Goal: Information Seeking & Learning: Learn about a topic

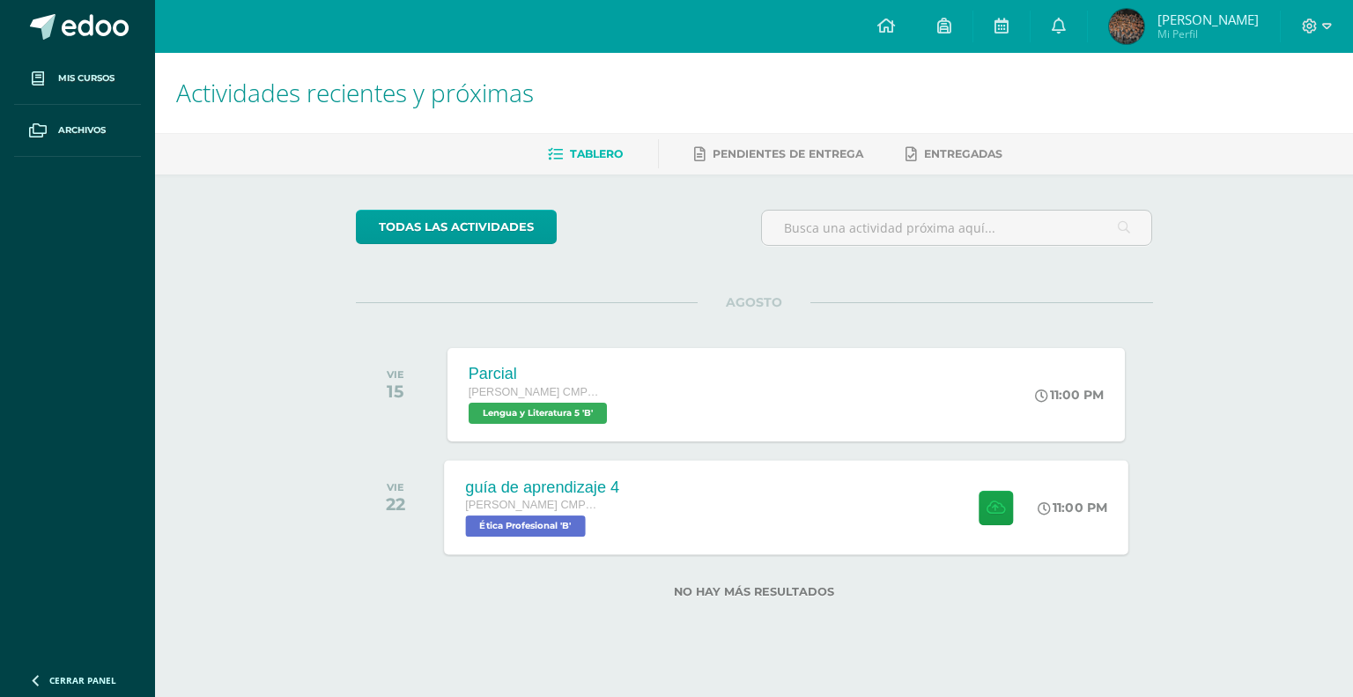
click at [820, 478] on div "guía de aprendizaje 4 Quinto Bachillerato CMP Bachillerato en CCLL con Orientac…" at bounding box center [786, 507] width 685 height 94
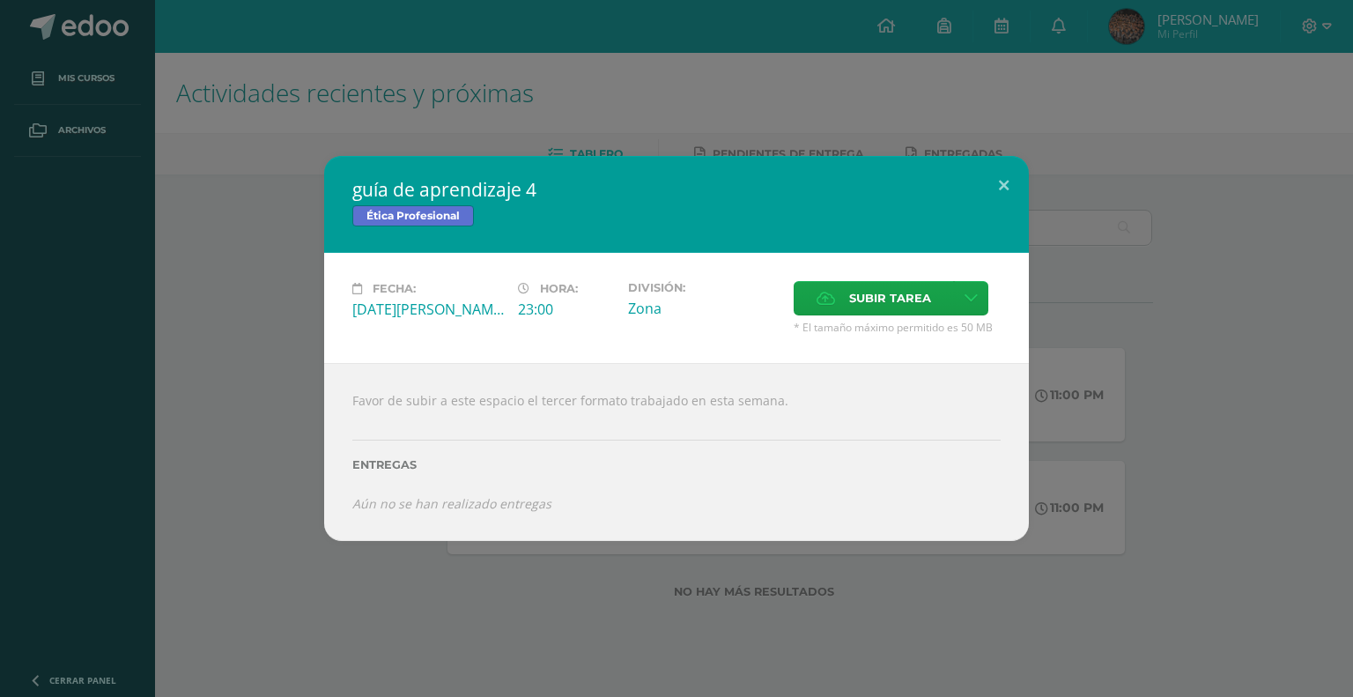
click at [620, 624] on div "guía de aprendizaje 4 Ética Profesional Fecha: Viernes 22 de Agosto Hora: 23:00…" at bounding box center [676, 348] width 1353 height 697
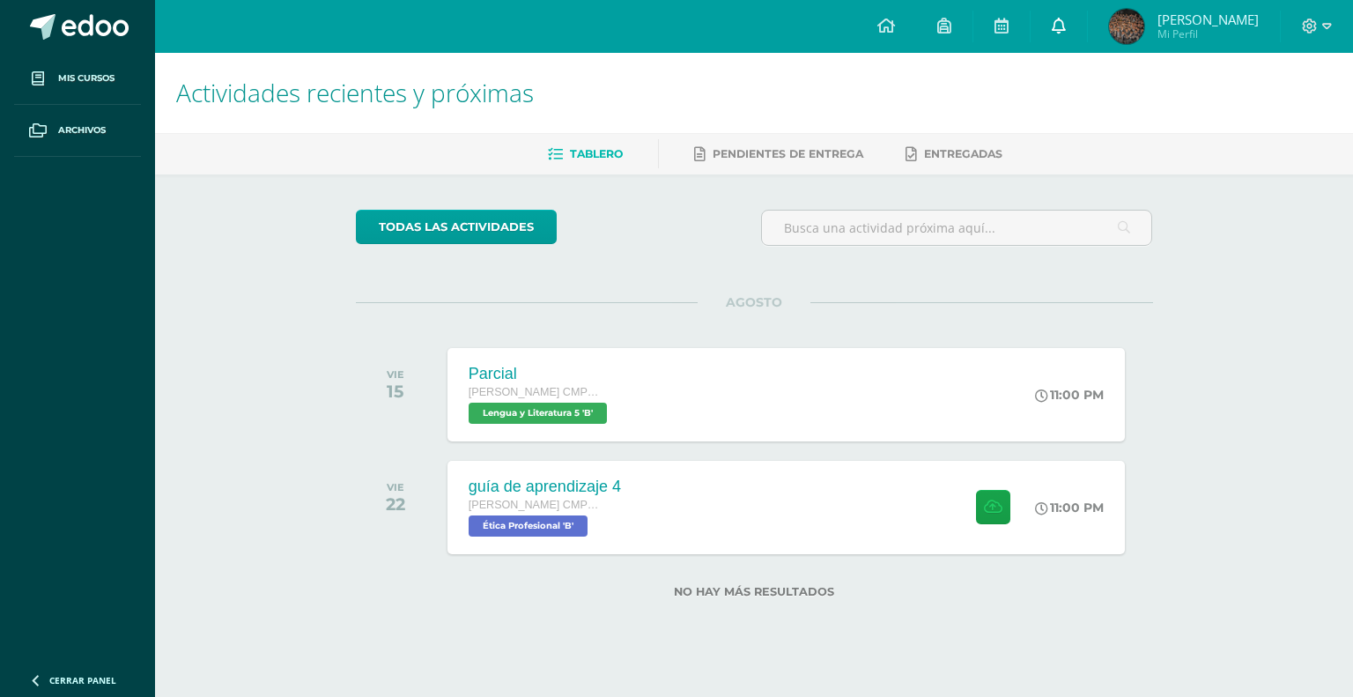
click at [1066, 21] on icon at bounding box center [1059, 26] width 14 height 16
click at [1323, 182] on div "Actividades recientes y próximas Tablero Pendientes de entrega Entregadas todas…" at bounding box center [754, 354] width 1198 height 602
click at [1021, 20] on link at bounding box center [1002, 26] width 56 height 53
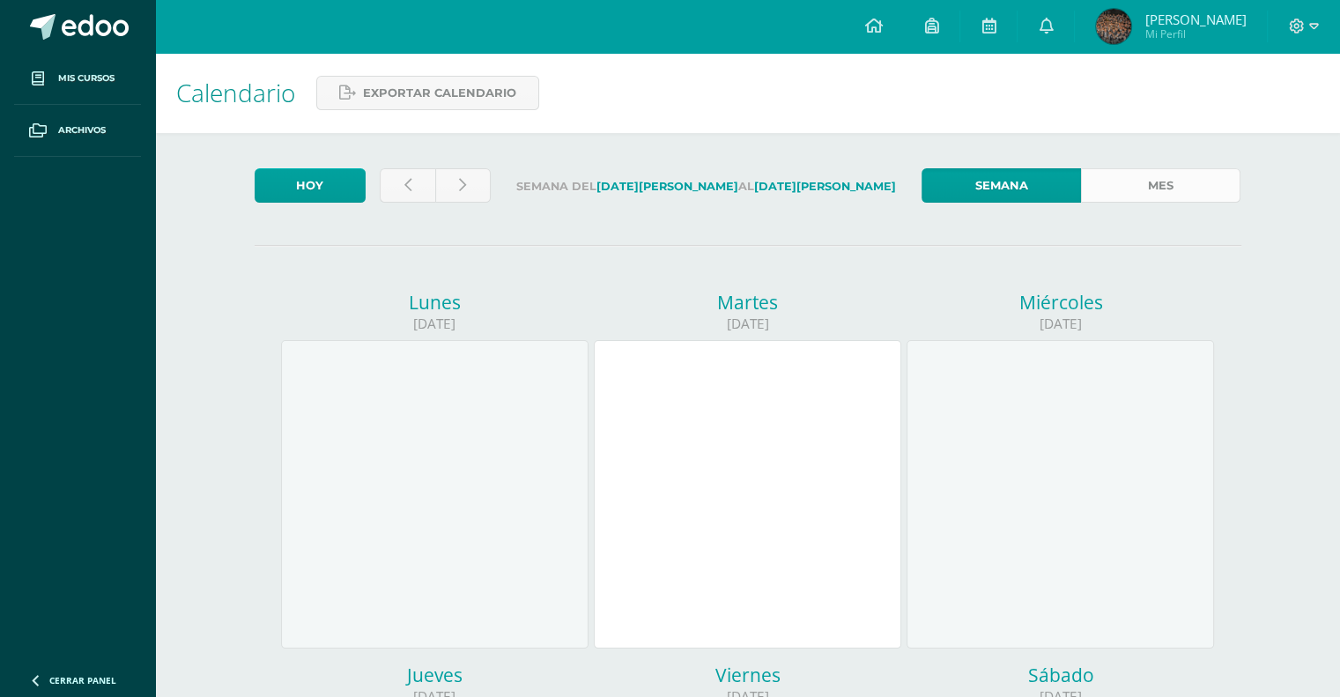
click at [1167, 172] on link "Mes" at bounding box center [1160, 185] width 159 height 34
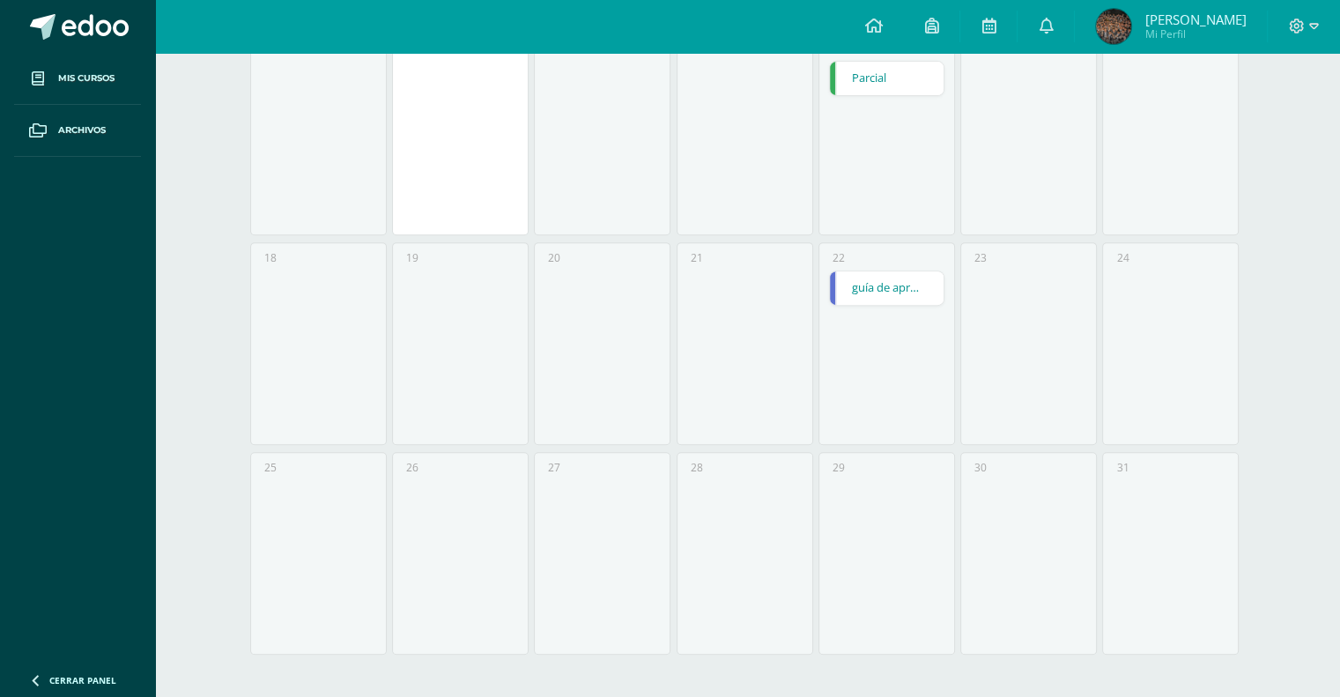
scroll to position [136, 0]
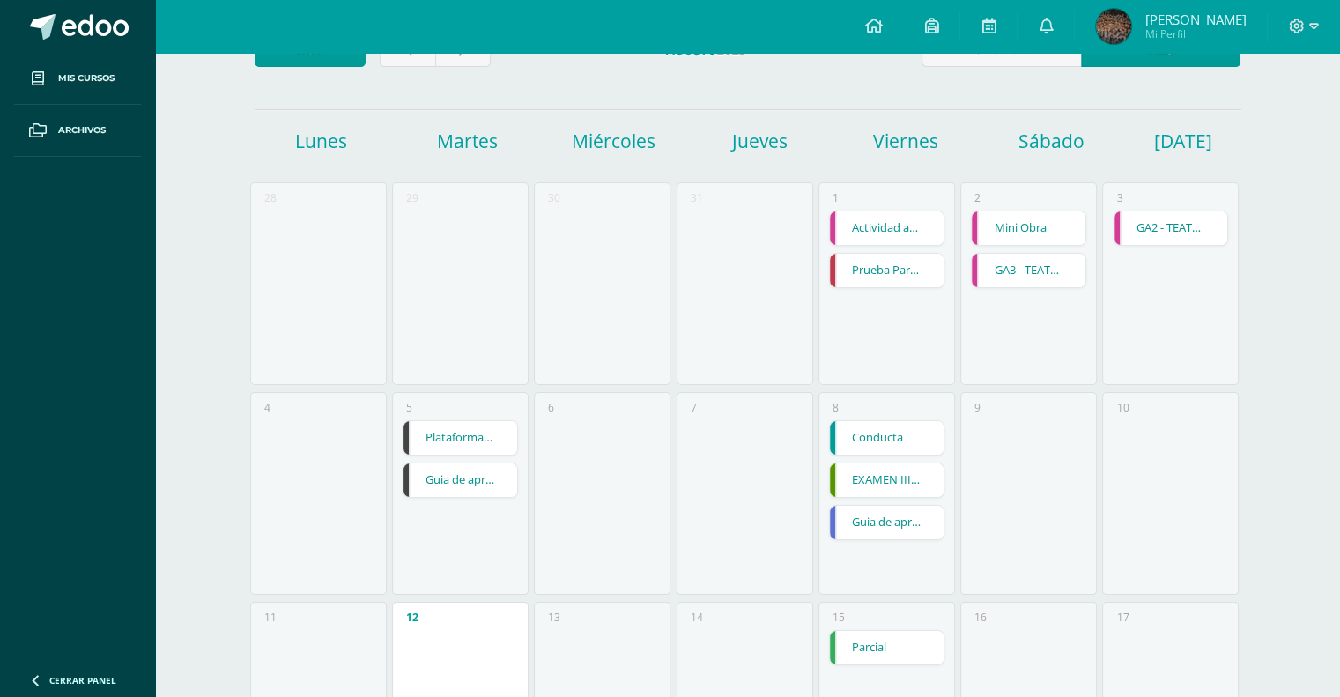
click at [485, 489] on link "Guia de aprendizaje 3" at bounding box center [461, 479] width 114 height 33
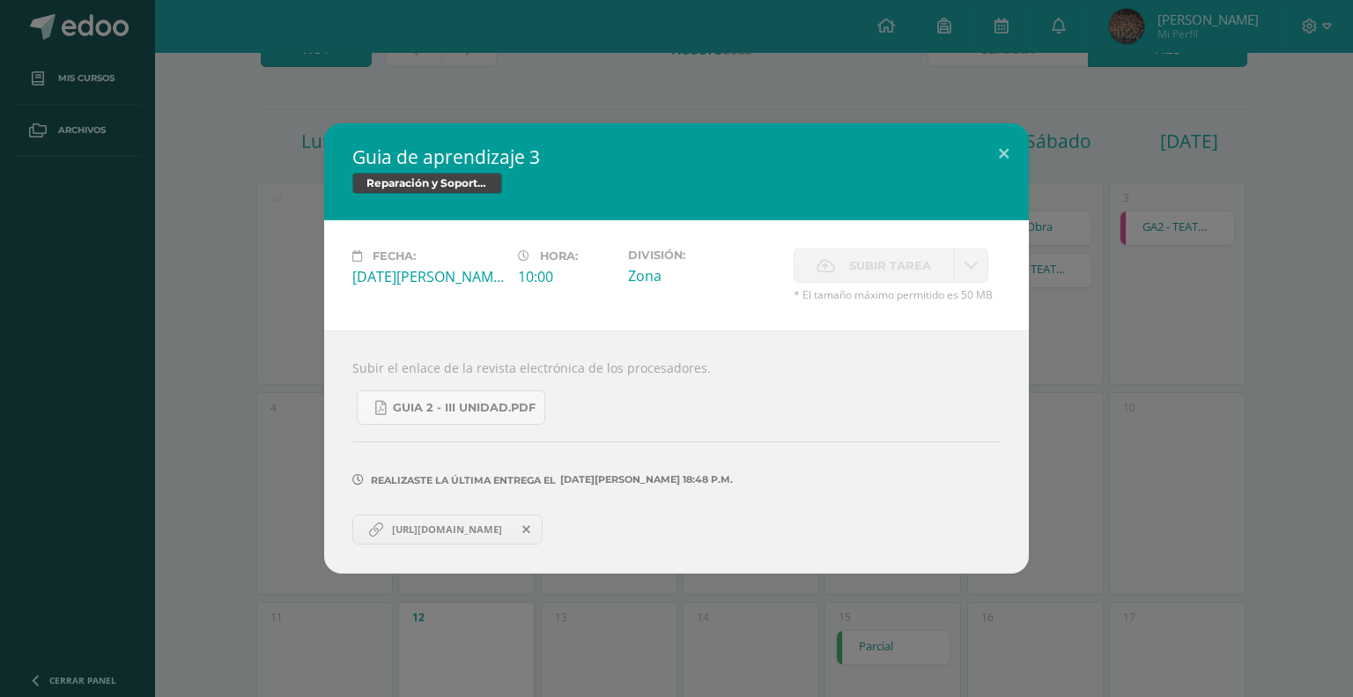
click at [581, 98] on div "Guia de aprendizaje 3 Reparación y Soporte Técnico CISCO Fecha: Martes 05 de Ag…" at bounding box center [676, 348] width 1353 height 697
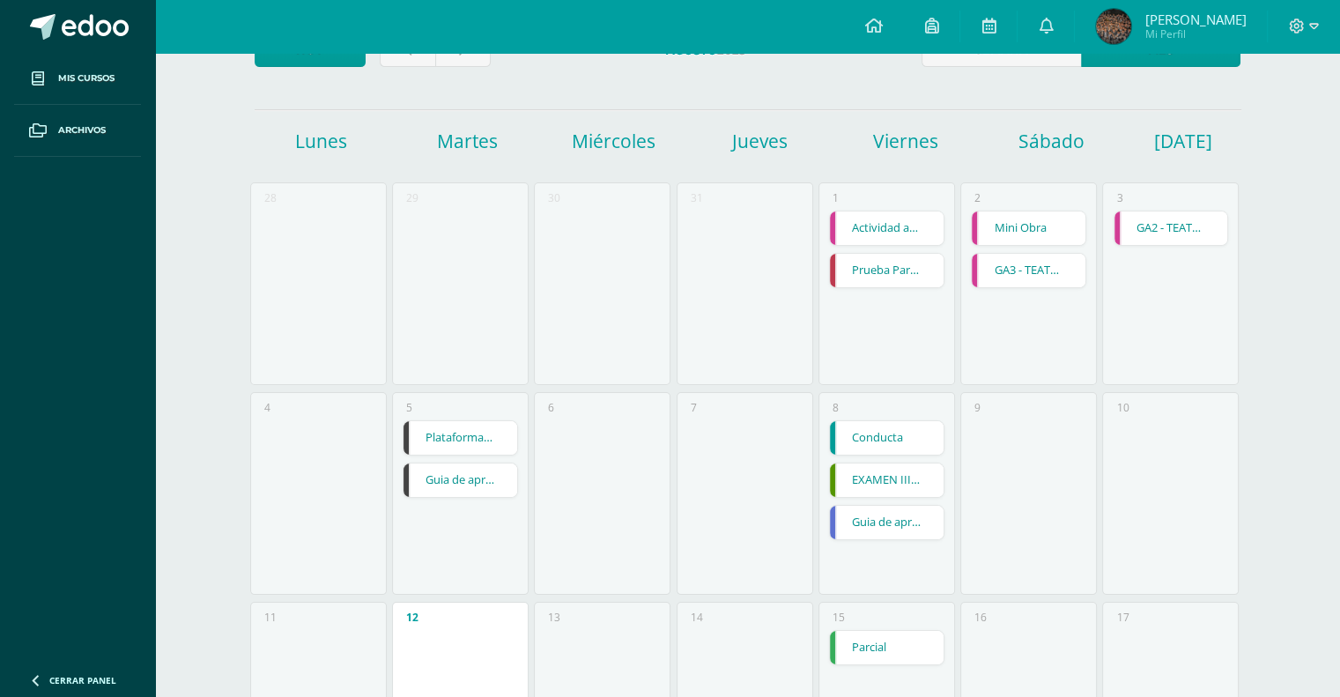
scroll to position [36, 0]
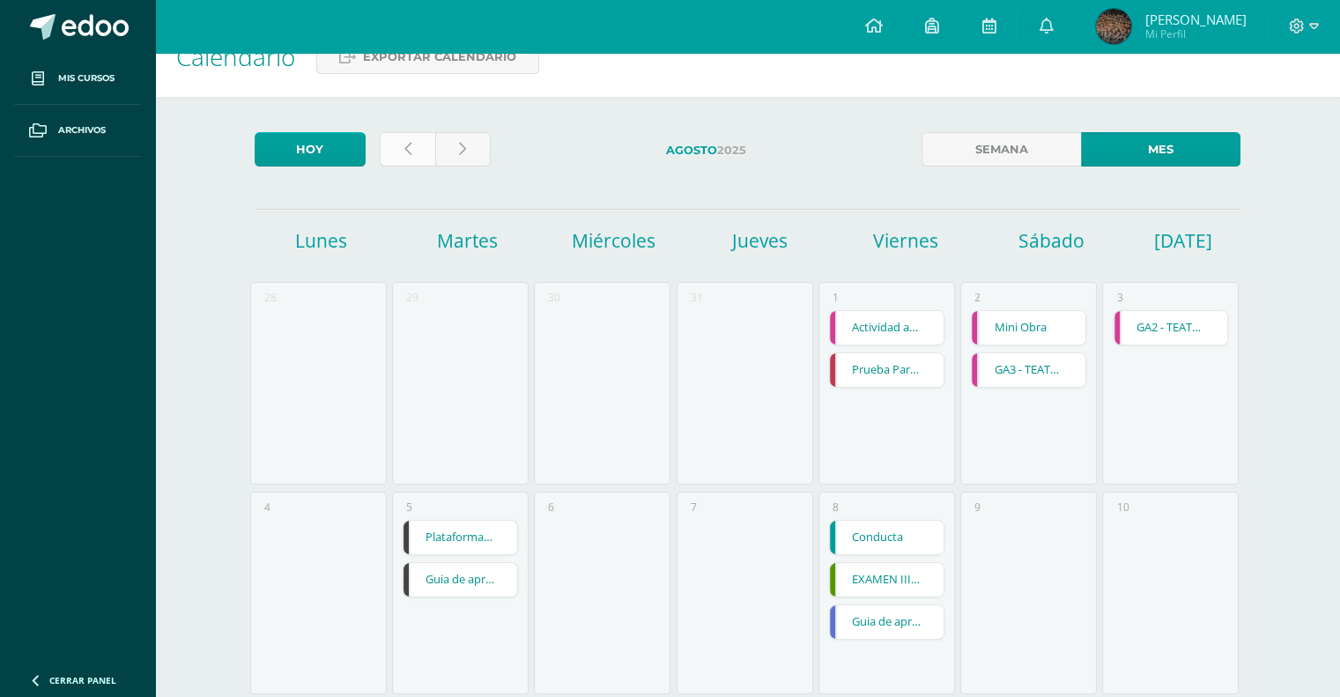
click at [426, 157] on link at bounding box center [408, 149] width 56 height 34
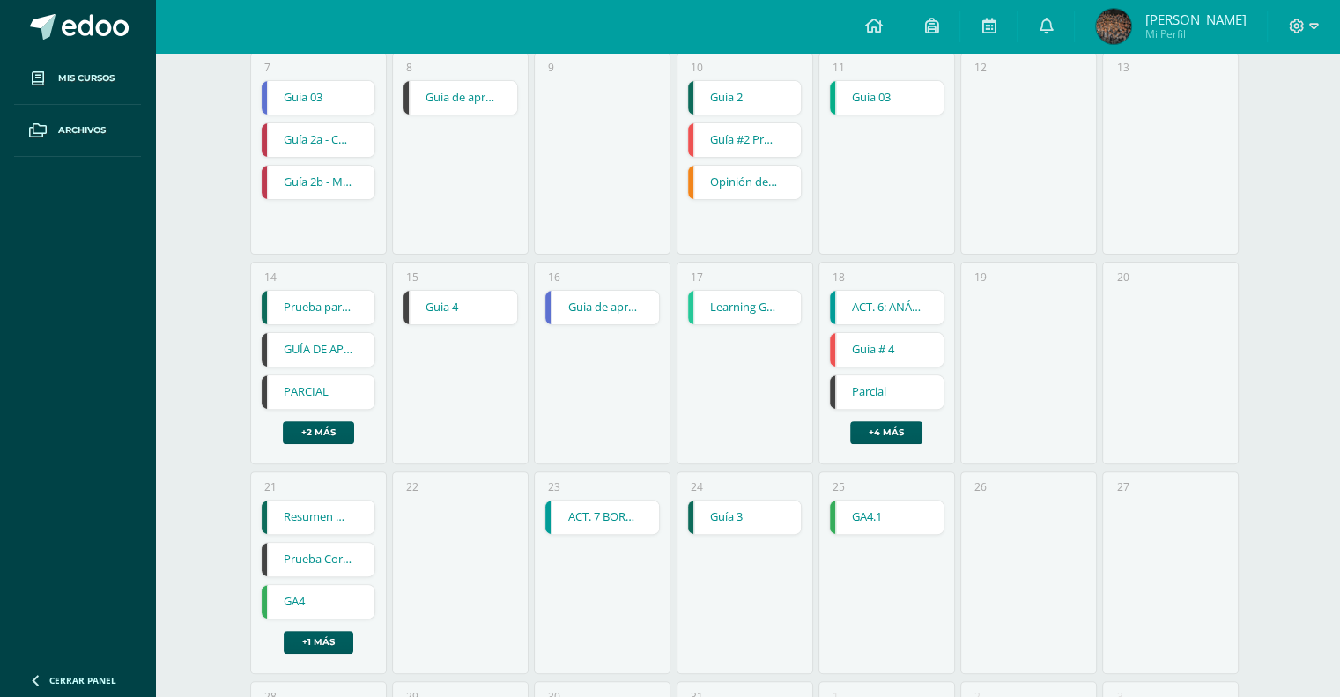
scroll to position [705, 0]
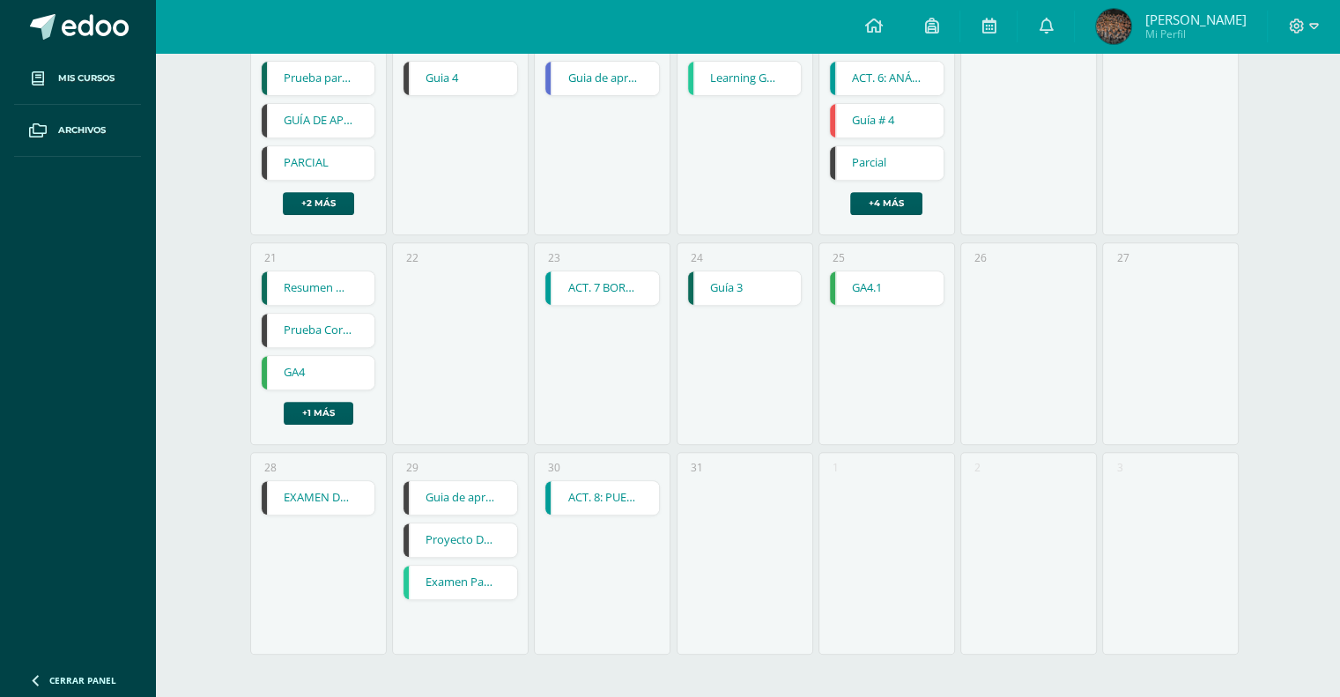
click at [463, 500] on link "Guia de aprendizaje 1" at bounding box center [461, 497] width 114 height 33
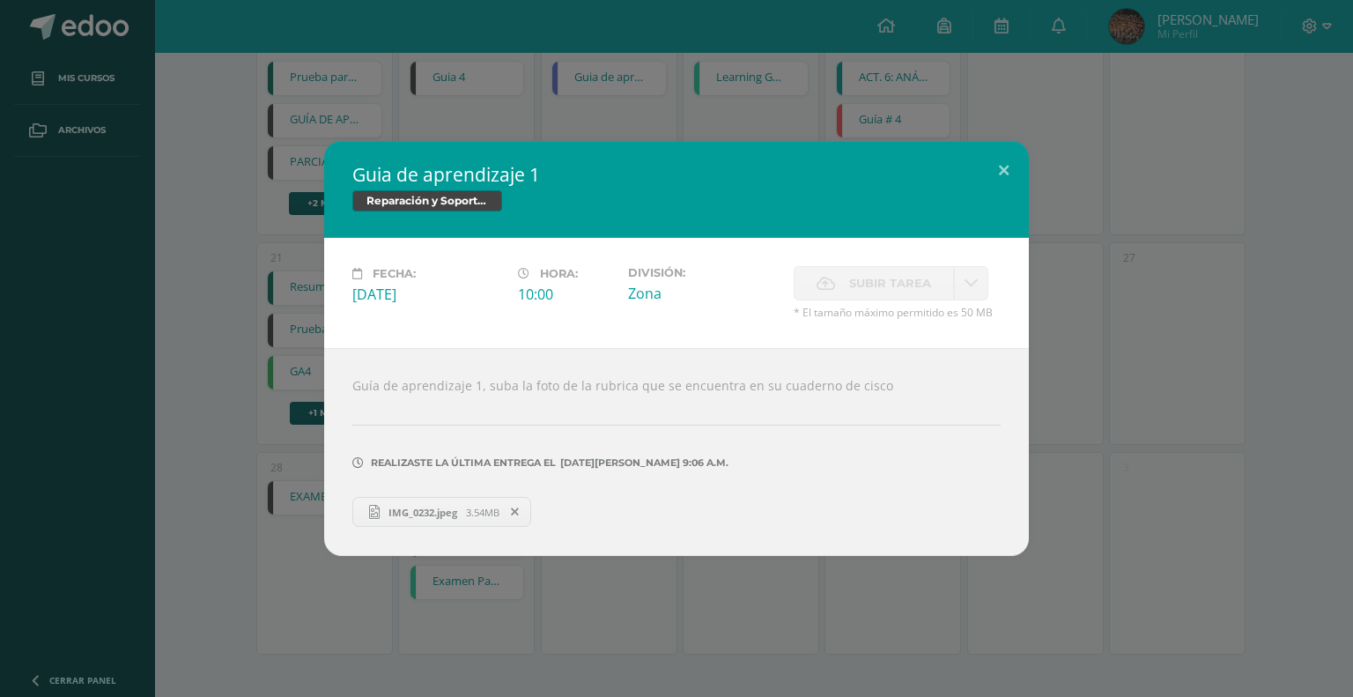
click at [819, 0] on div "Guia de aprendizaje 1 Reparación y Soporte Técnico CISCO Fecha: Martes 29 de Ju…" at bounding box center [676, 348] width 1353 height 697
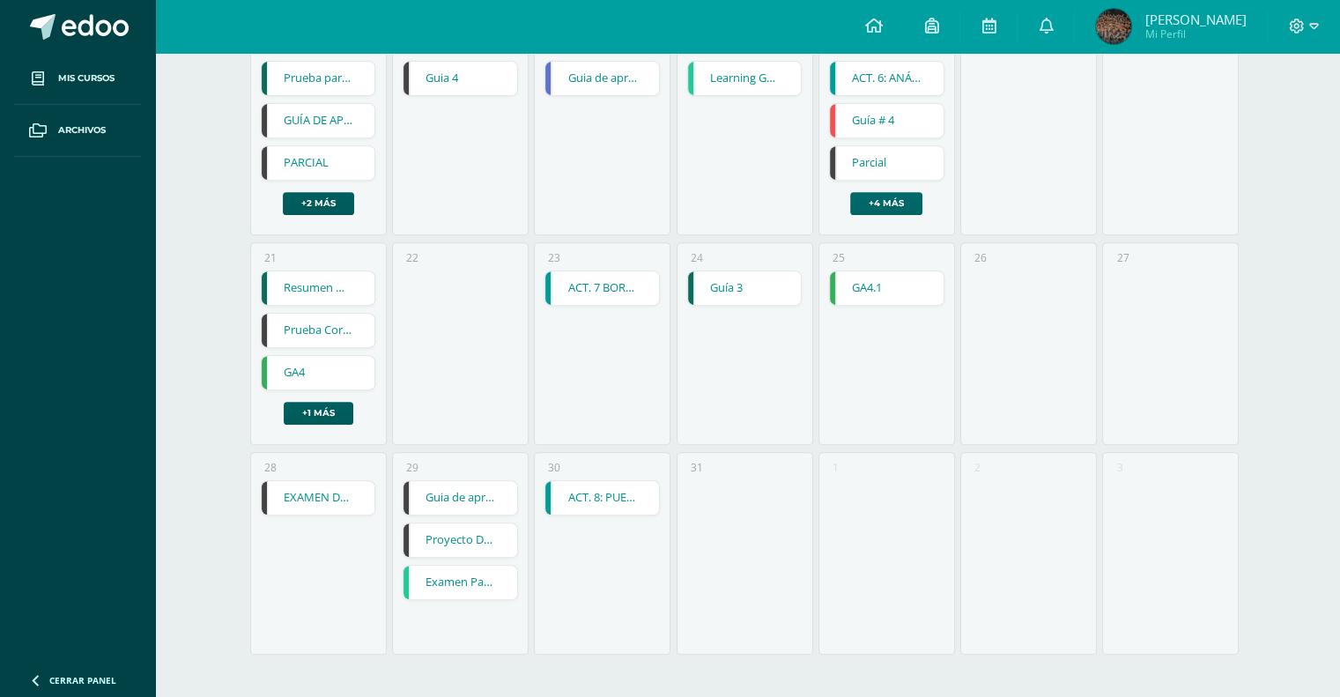
click at [895, 210] on link "+4 más" at bounding box center [886, 203] width 72 height 23
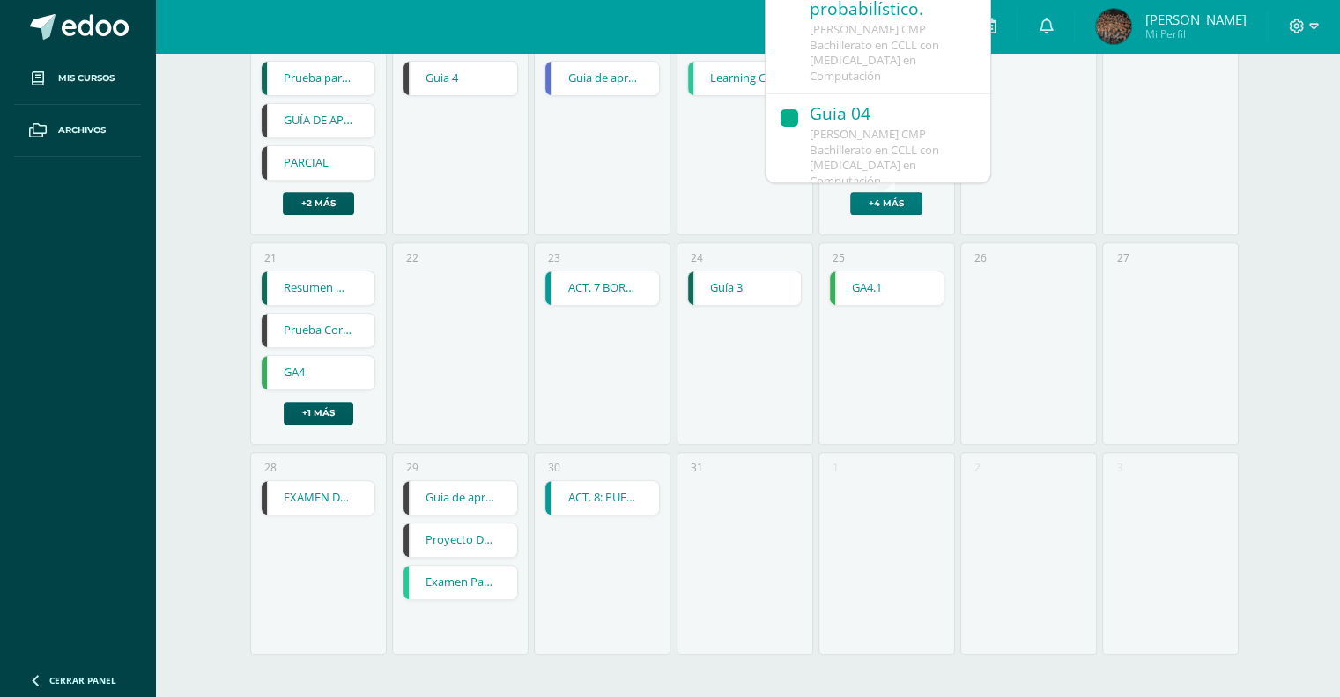
scroll to position [666, 0]
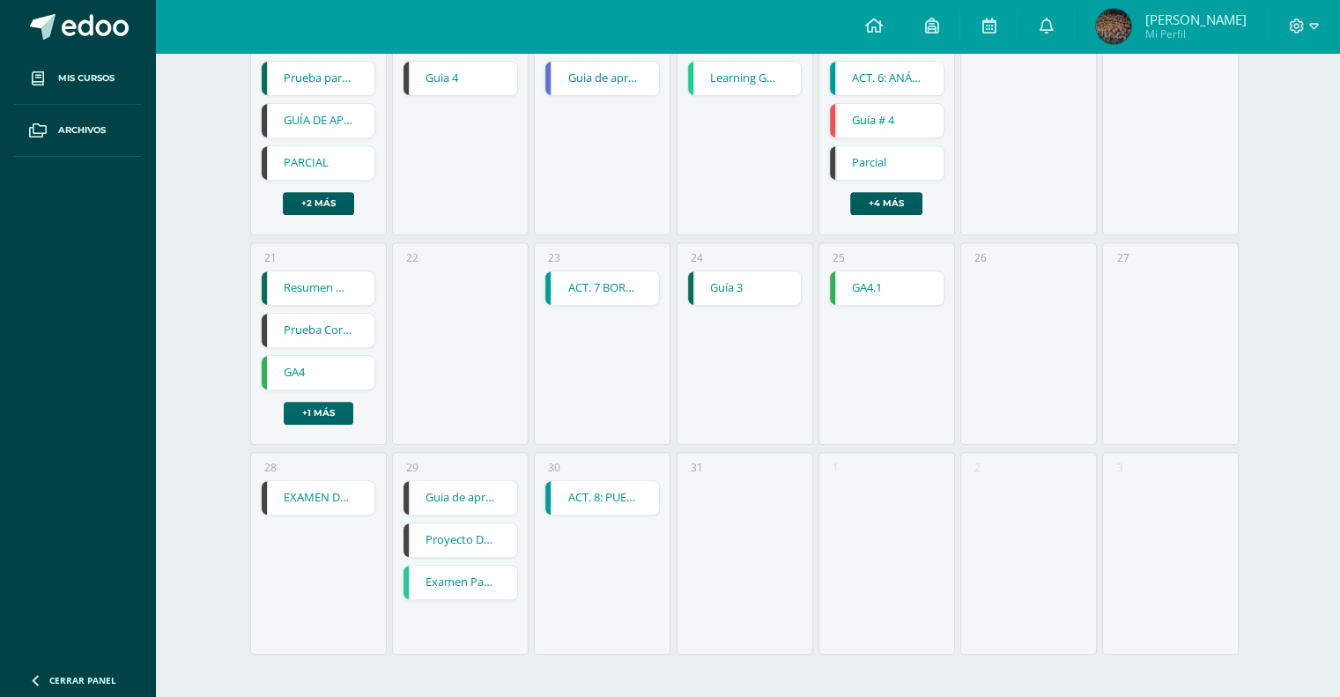
click at [332, 411] on link "+1 más" at bounding box center [319, 413] width 70 height 23
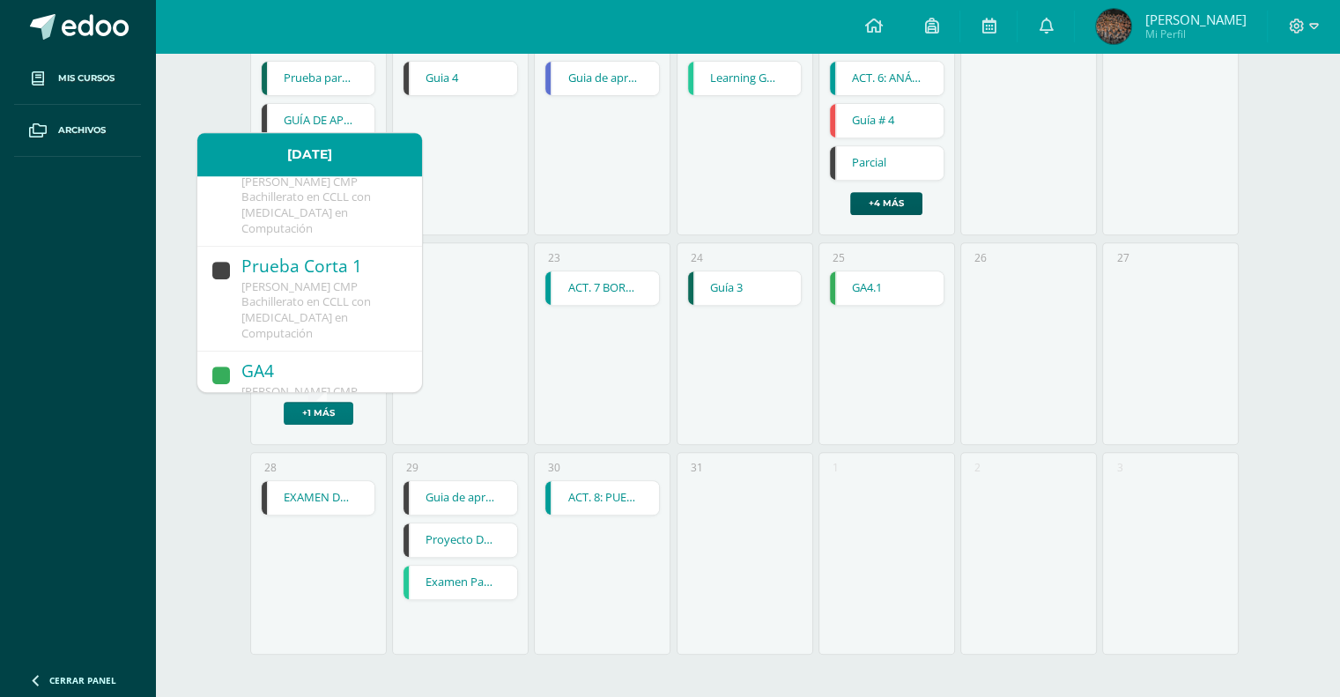
scroll to position [221, 0]
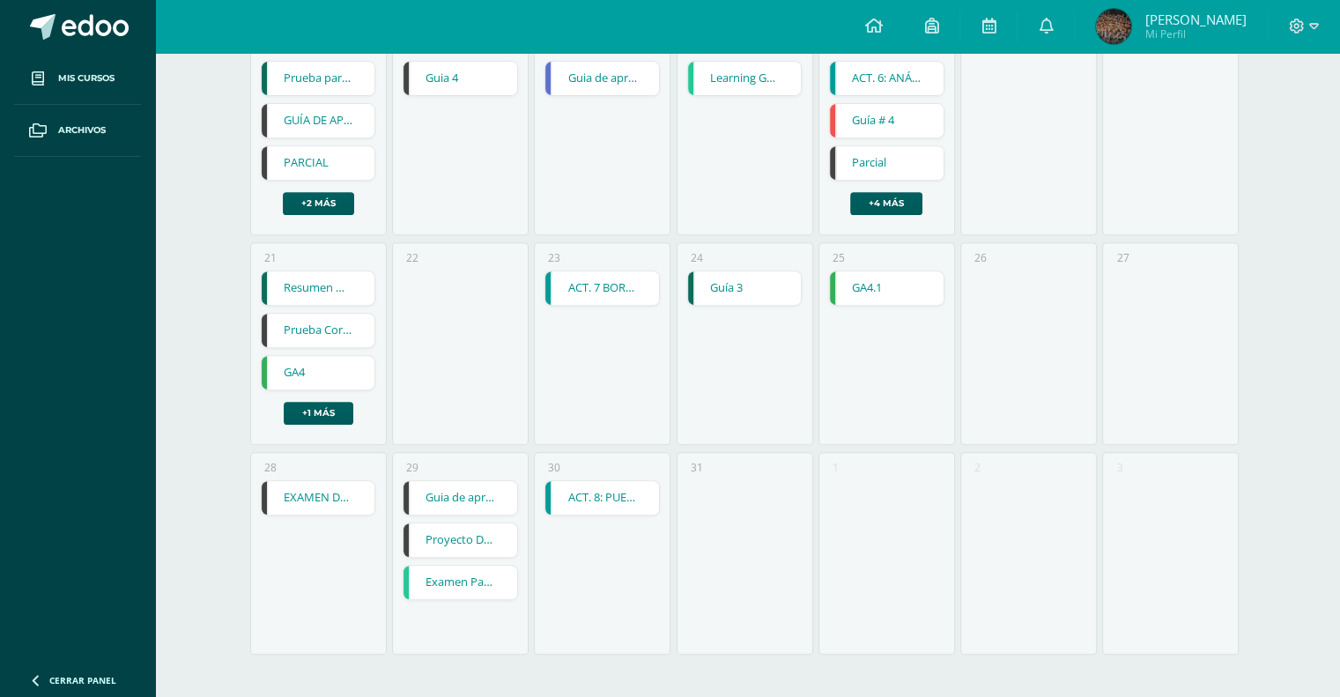
click at [800, 411] on div "24 Guía 3 Guía 3 Física II Cargando contenido" at bounding box center [745, 343] width 137 height 203
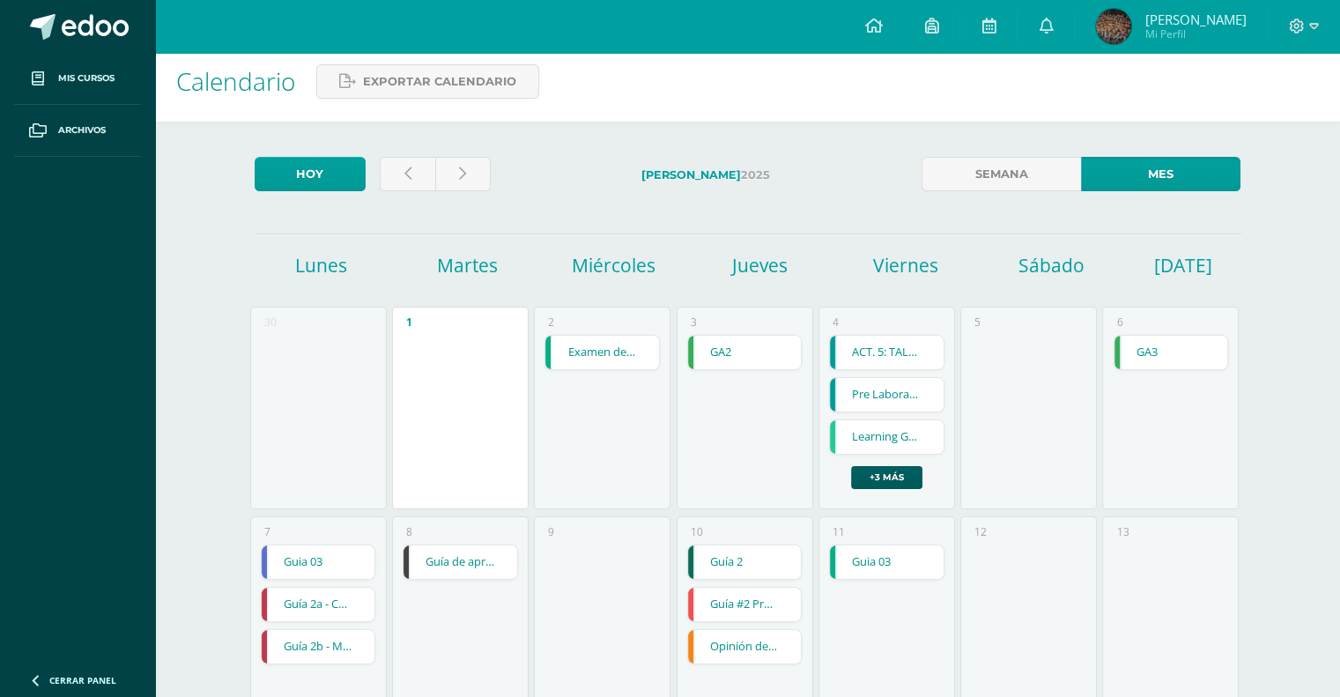
scroll to position [0, 0]
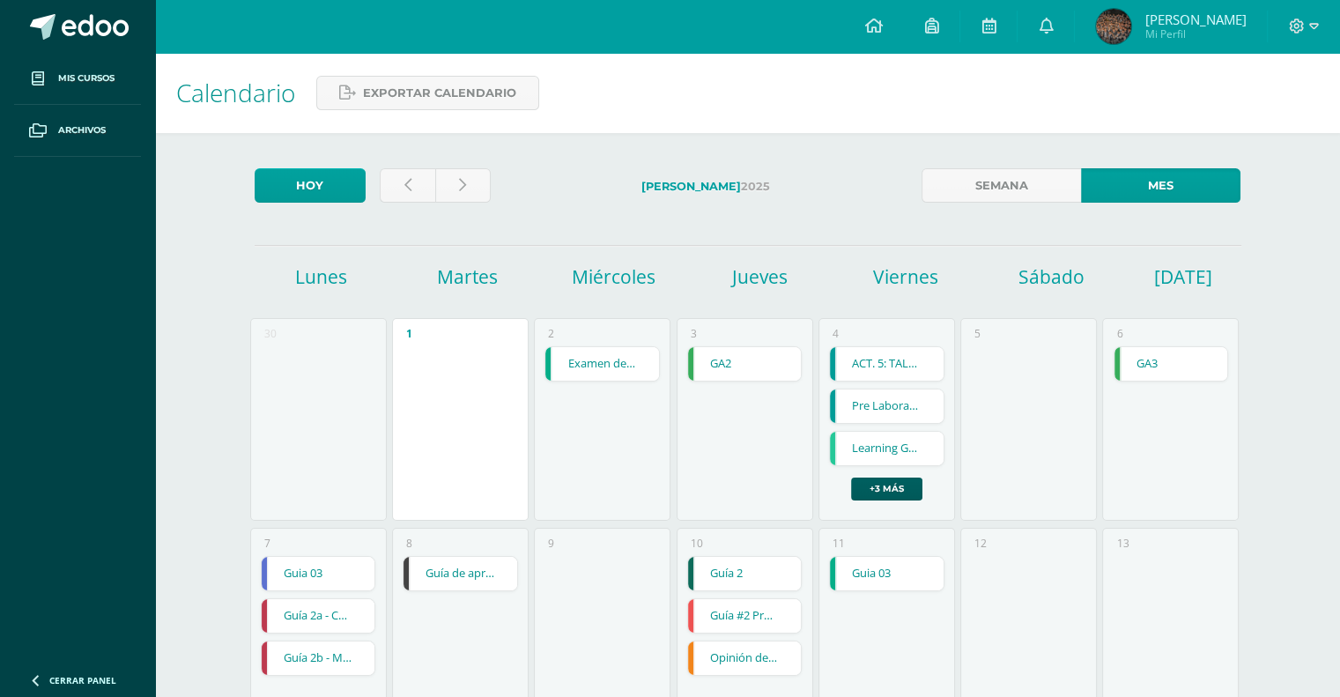
click at [448, 591] on div "Guía de aprendizaje 2" at bounding box center [460, 573] width 115 height 35
click at [457, 578] on link "Guía de aprendizaje 2" at bounding box center [461, 573] width 114 height 33
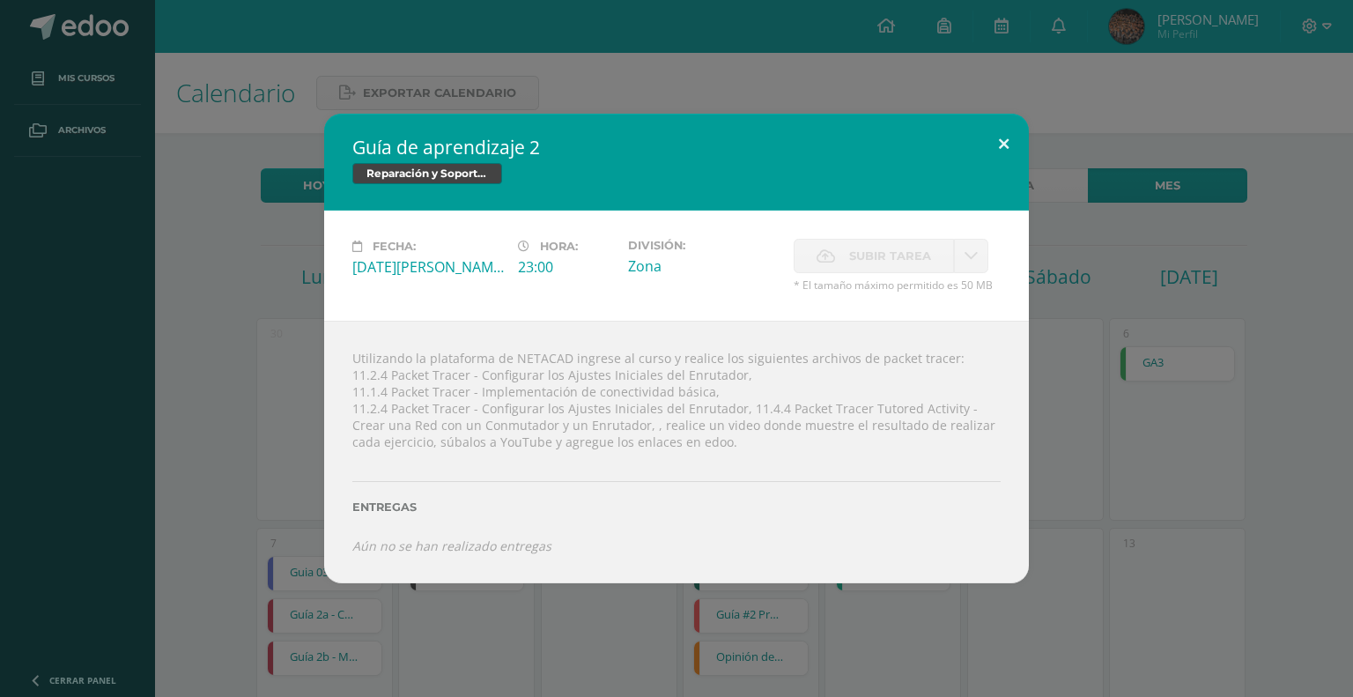
click at [1024, 144] on button at bounding box center [1004, 144] width 50 height 60
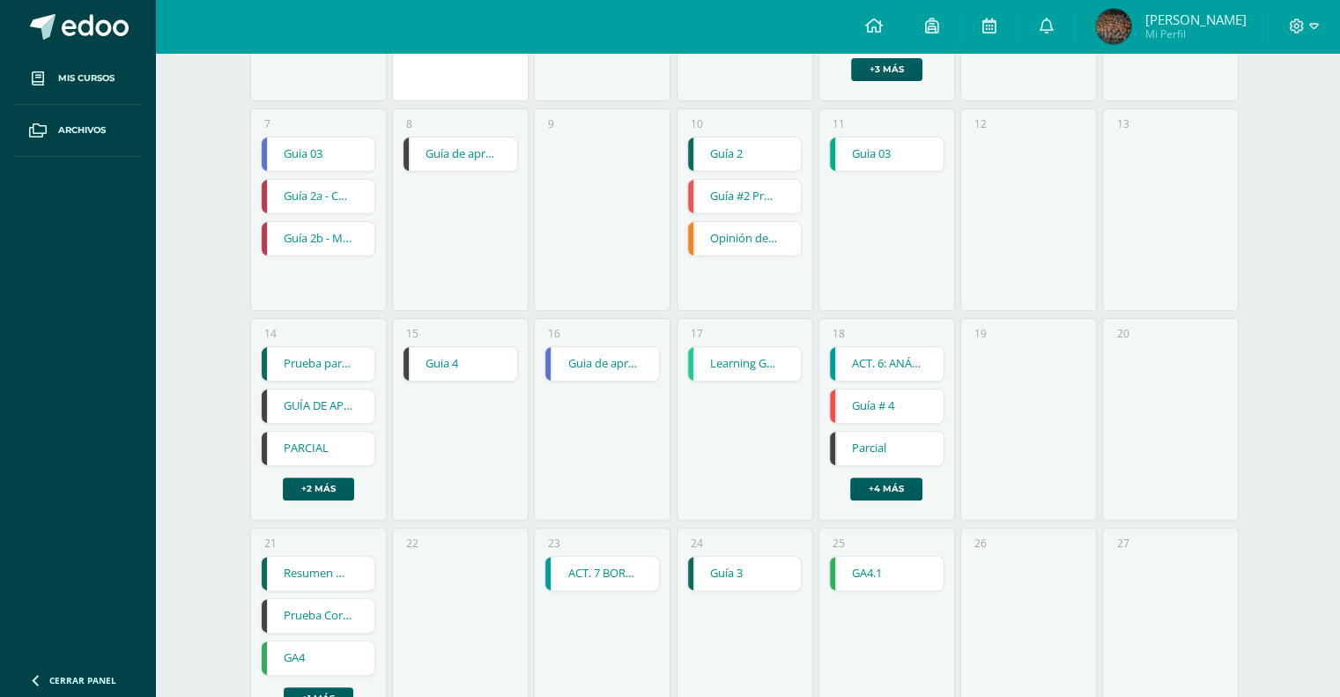
scroll to position [419, 0]
click at [457, 364] on link "Guia 4" at bounding box center [461, 364] width 114 height 33
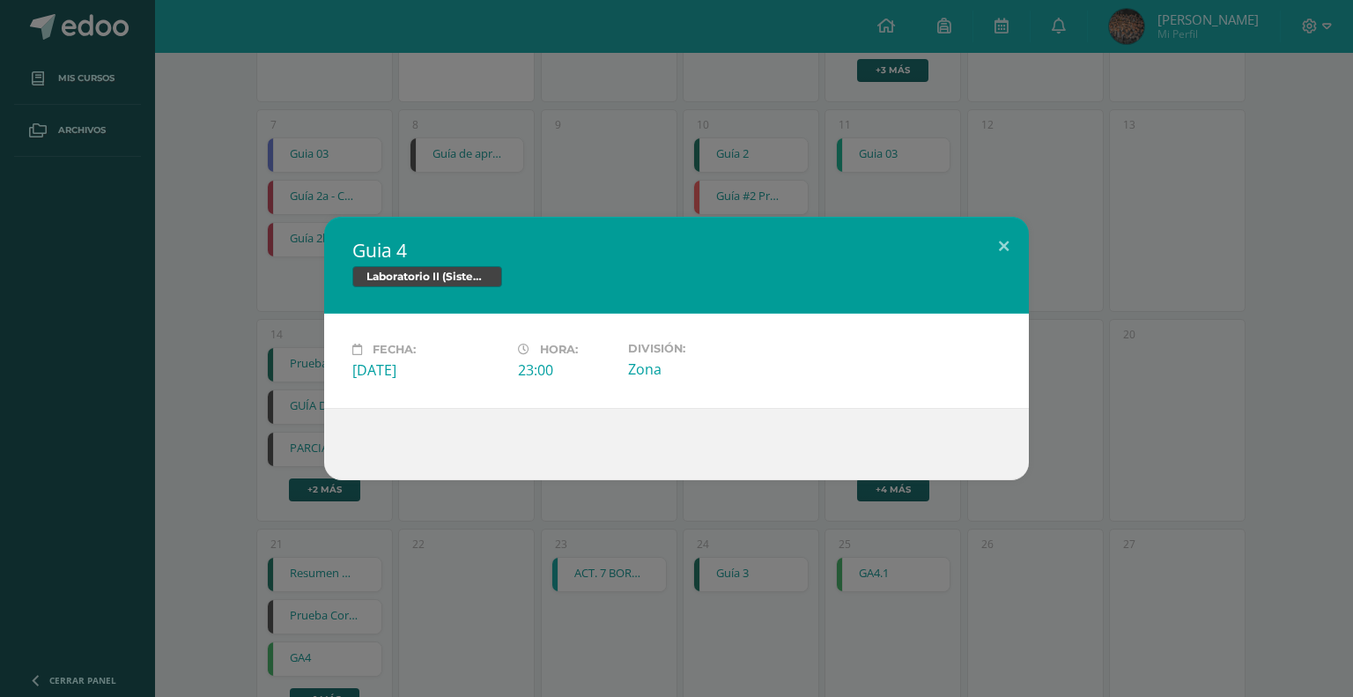
click at [610, 164] on div "Guia 4 Laboratorio II (Sistema Operativo Macintoch) Fecha: Martes 15 de Julio H…" at bounding box center [676, 348] width 1353 height 697
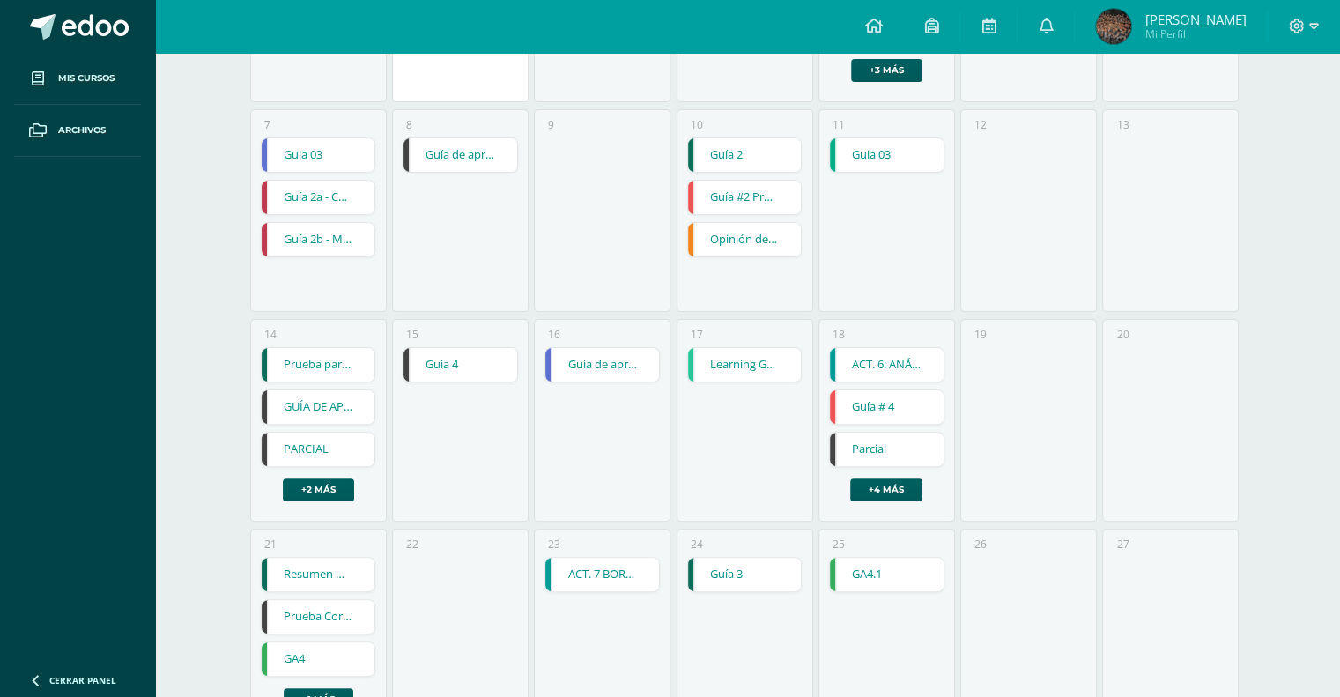
click at [327, 404] on link "GUÍA DE APRENDIZAJE 4" at bounding box center [319, 406] width 114 height 33
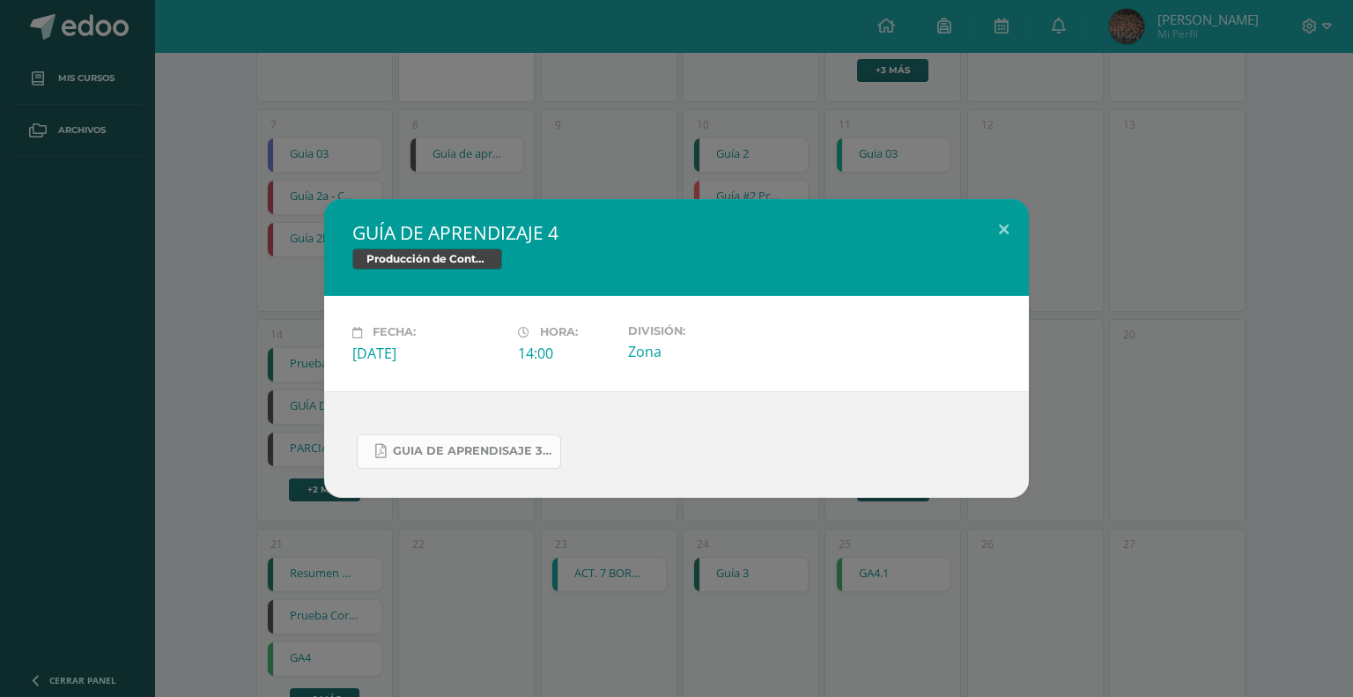
click at [462, 456] on span "Guia de aprendisaje 3 unidad 3.pdf" at bounding box center [472, 451] width 159 height 14
click at [693, 137] on div "GUÍA DE APRENDIZAJE 4 Producción de Contenidos Digitales Fecha: Lunes 14 de Jul…" at bounding box center [676, 348] width 1353 height 697
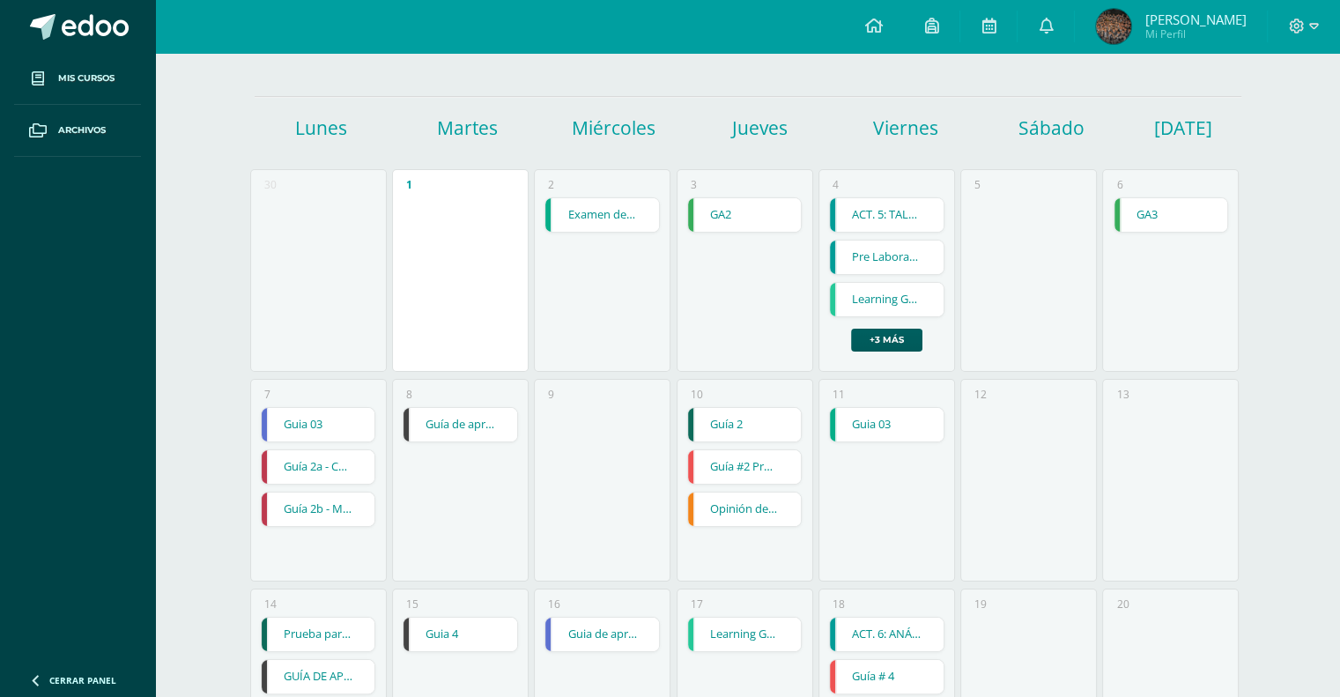
scroll to position [63, 0]
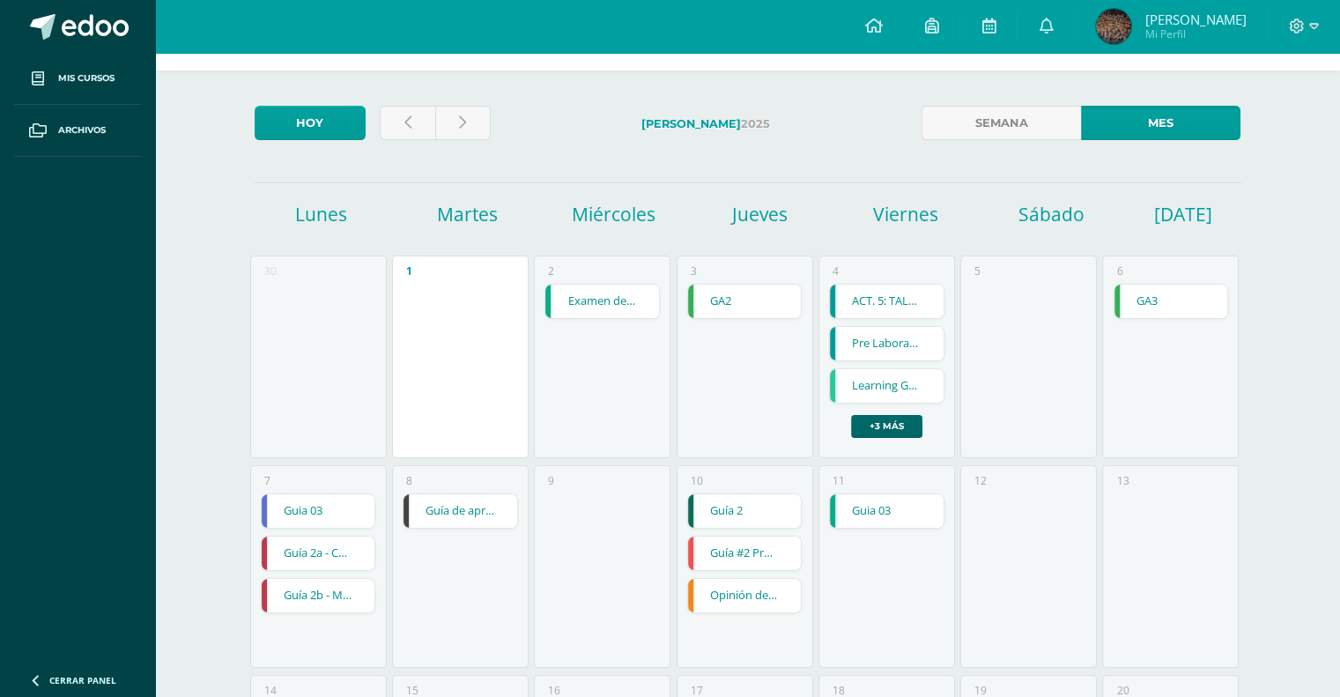
click at [906, 426] on link "+3 más" at bounding box center [886, 426] width 71 height 23
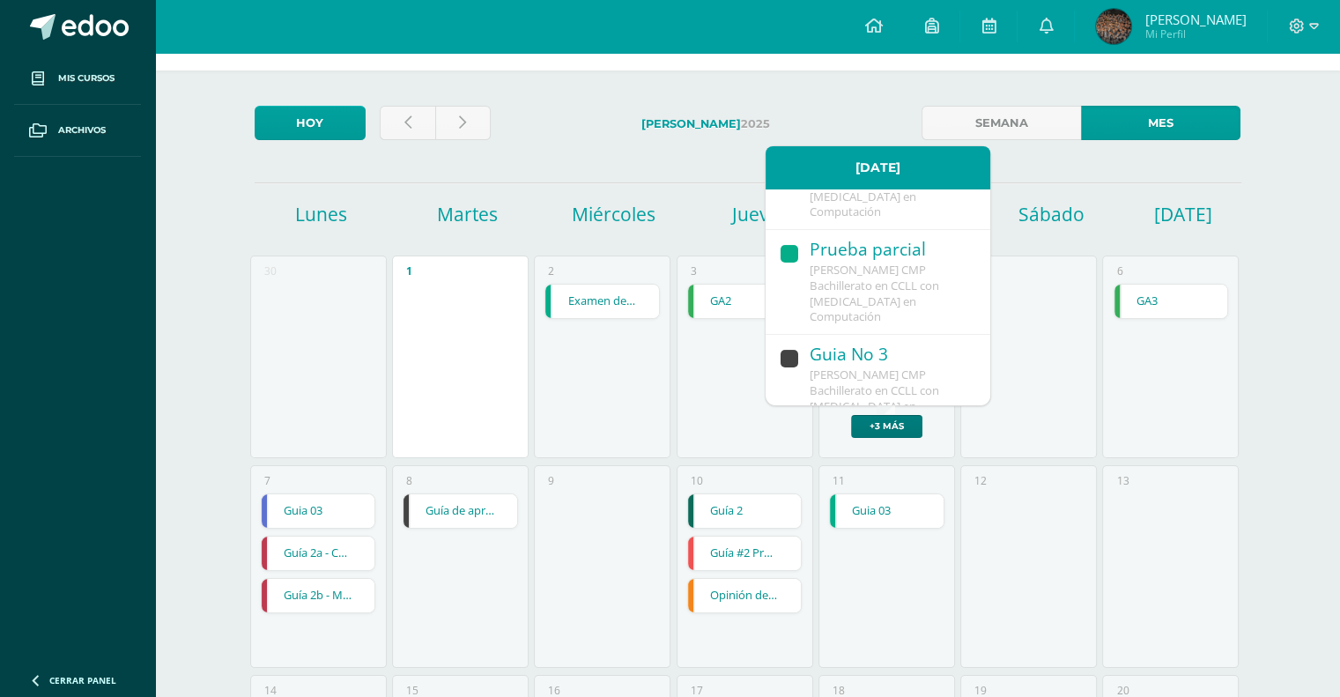
scroll to position [451, 0]
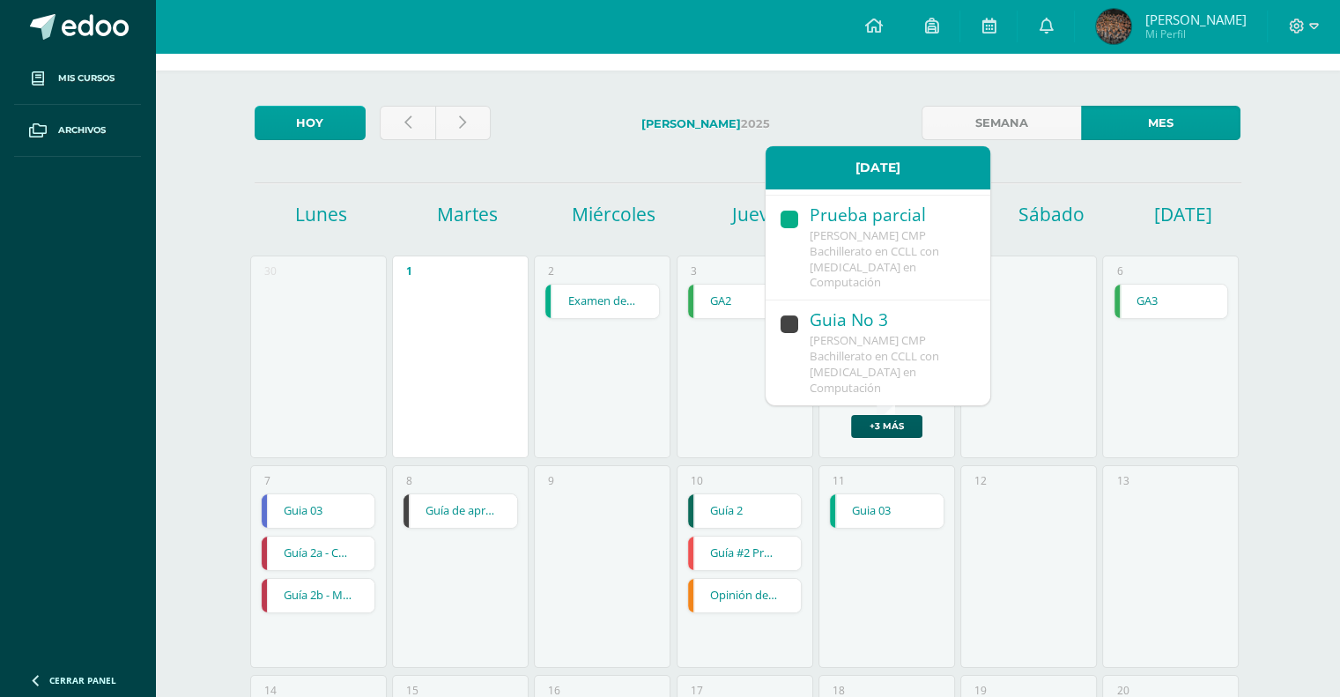
click at [840, 359] on span "[PERSON_NAME] CMP Bachillerato en CCLL con Orientación en Computación" at bounding box center [875, 363] width 130 height 63
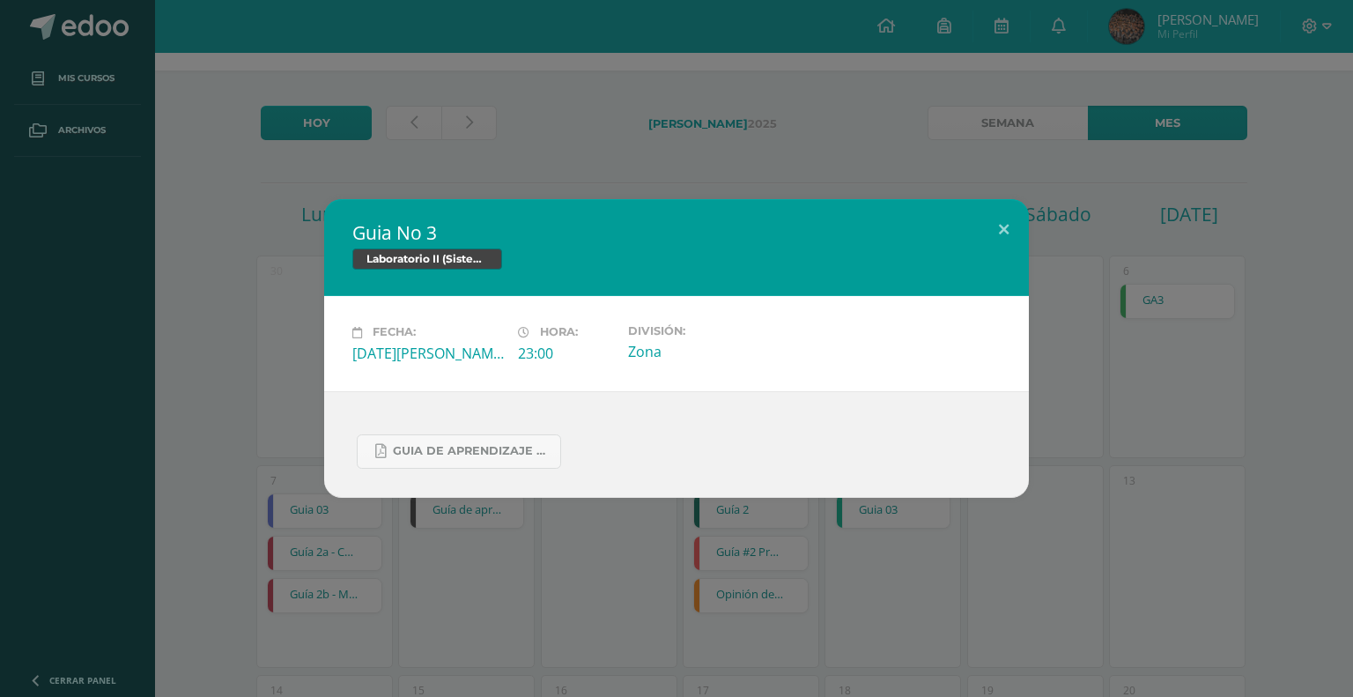
click at [530, 152] on div "Guia No 3 Laboratorio II (Sistema Operativo Macintoch) Fecha: Viernes 04 de Jul…" at bounding box center [676, 348] width 1353 height 697
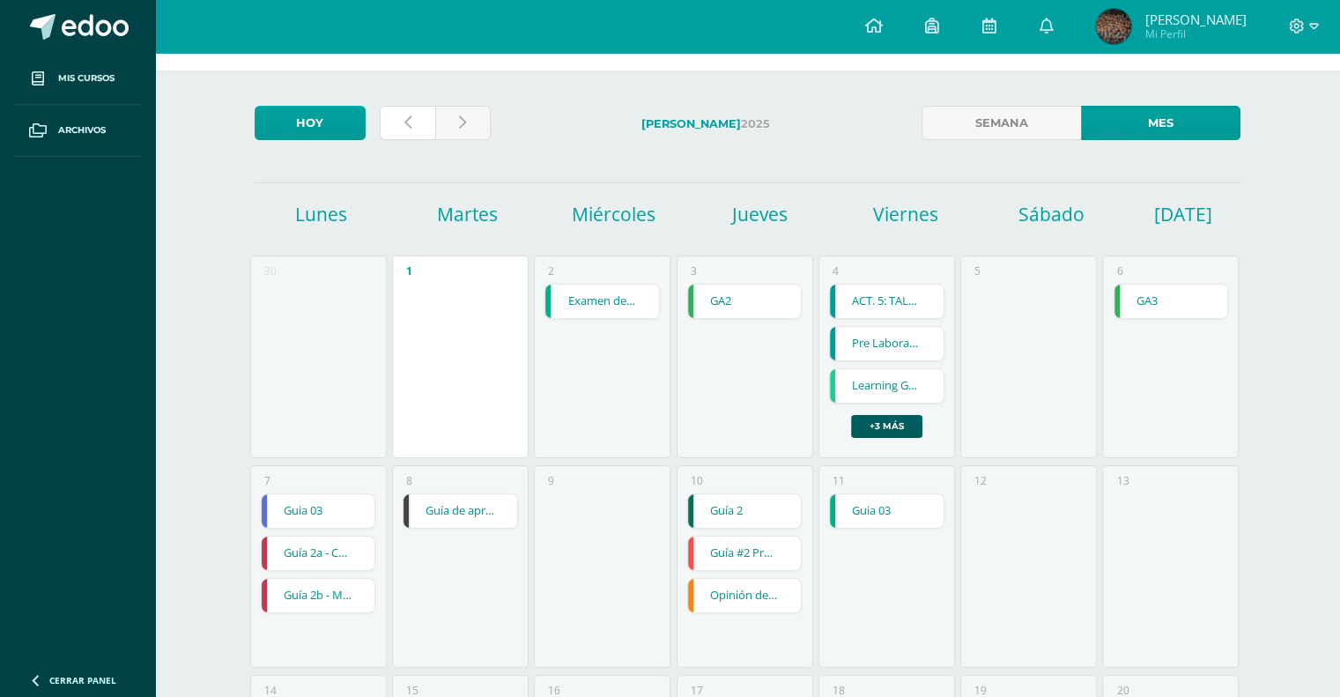
click at [410, 122] on icon at bounding box center [407, 122] width 7 height 15
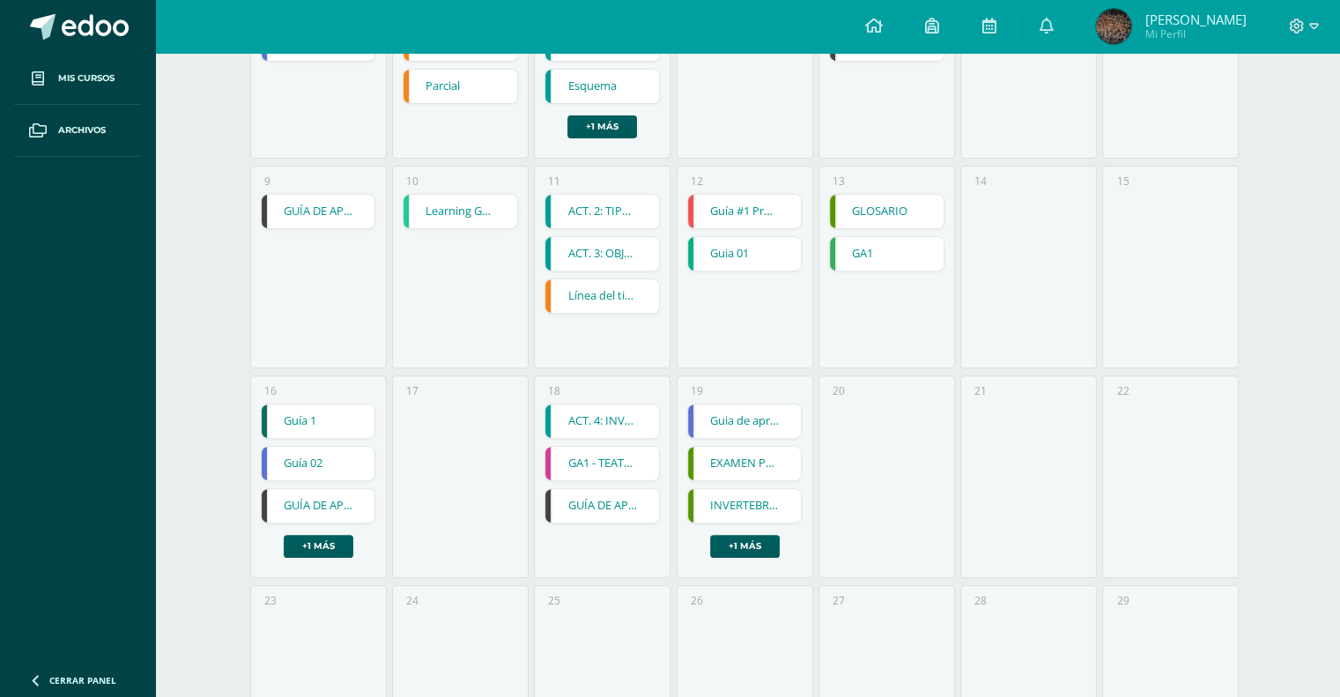
scroll to position [628, 0]
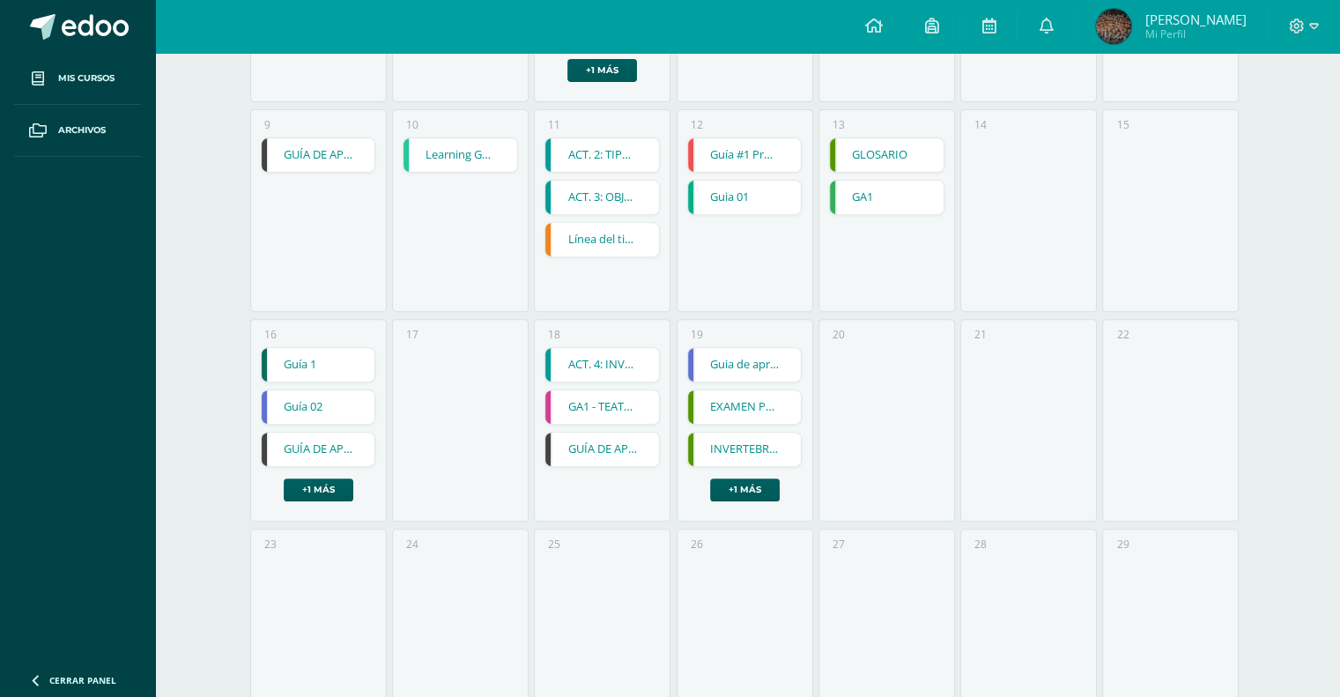
click at [349, 443] on link "GUÍA DE APRENDIZAJE 3" at bounding box center [319, 449] width 114 height 33
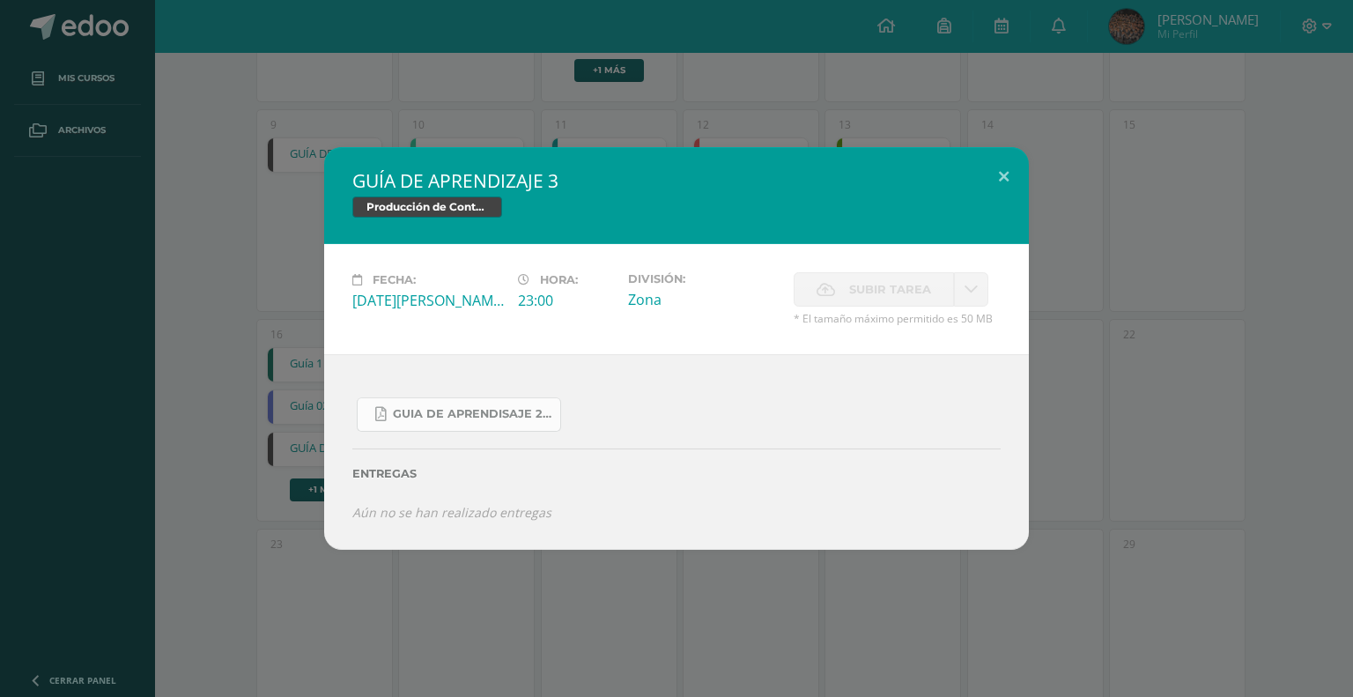
click at [485, 419] on span "Guia de aprendisaje 2 unidad 3.pdf" at bounding box center [472, 414] width 159 height 14
click at [977, 99] on div "GUÍA DE APRENDIZAJE 3 Producción de Contenidos Digitales Fecha: Lunes 16 de Jun…" at bounding box center [676, 348] width 1353 height 697
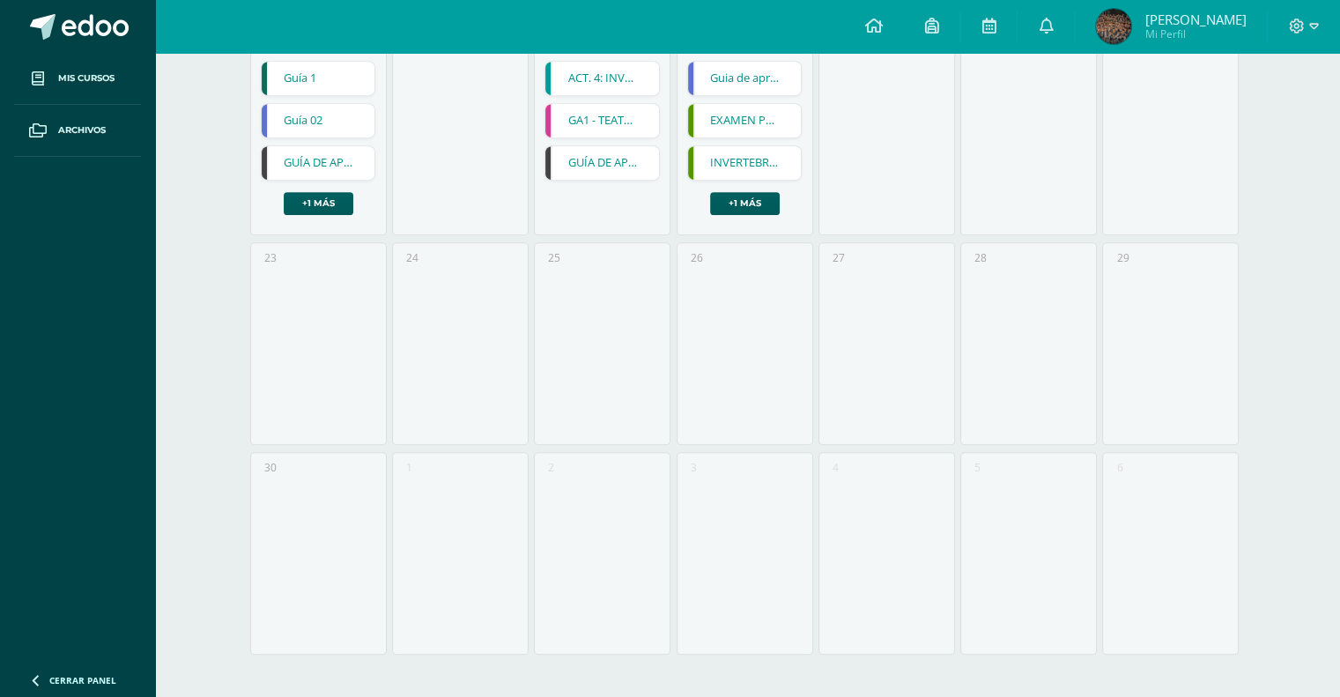
scroll to position [0, 0]
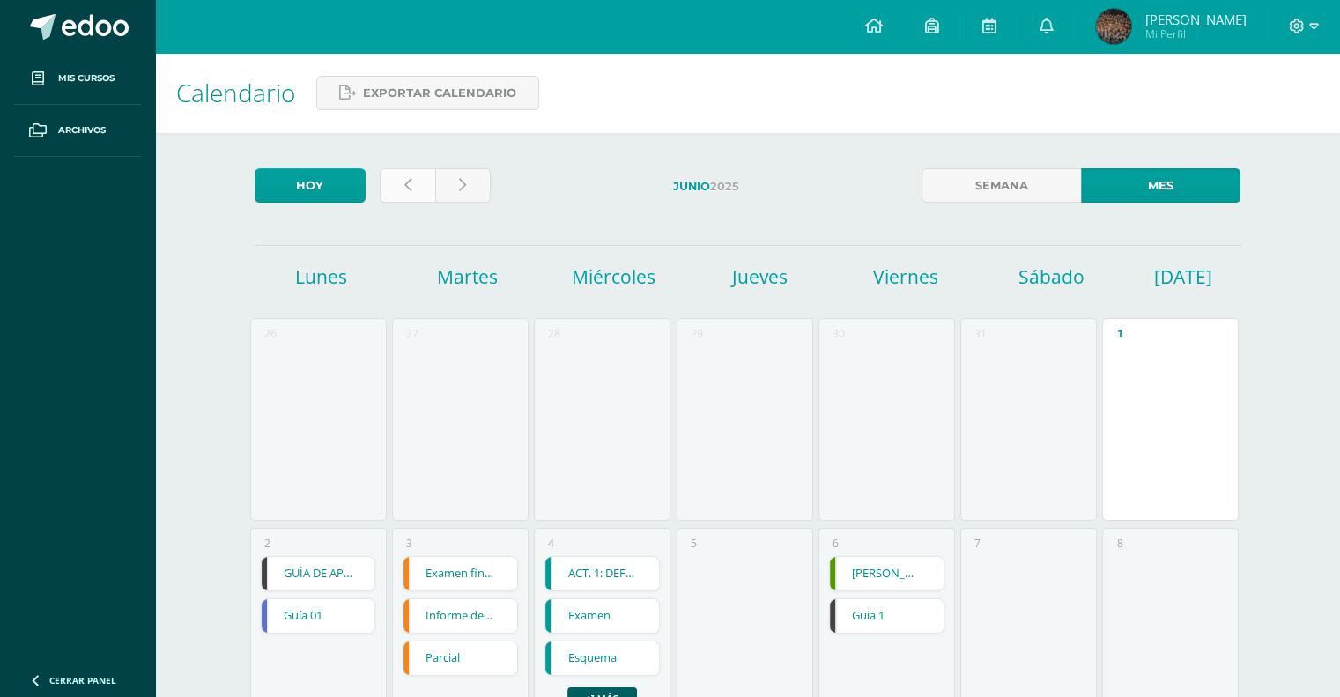
click at [405, 180] on icon at bounding box center [407, 185] width 7 height 15
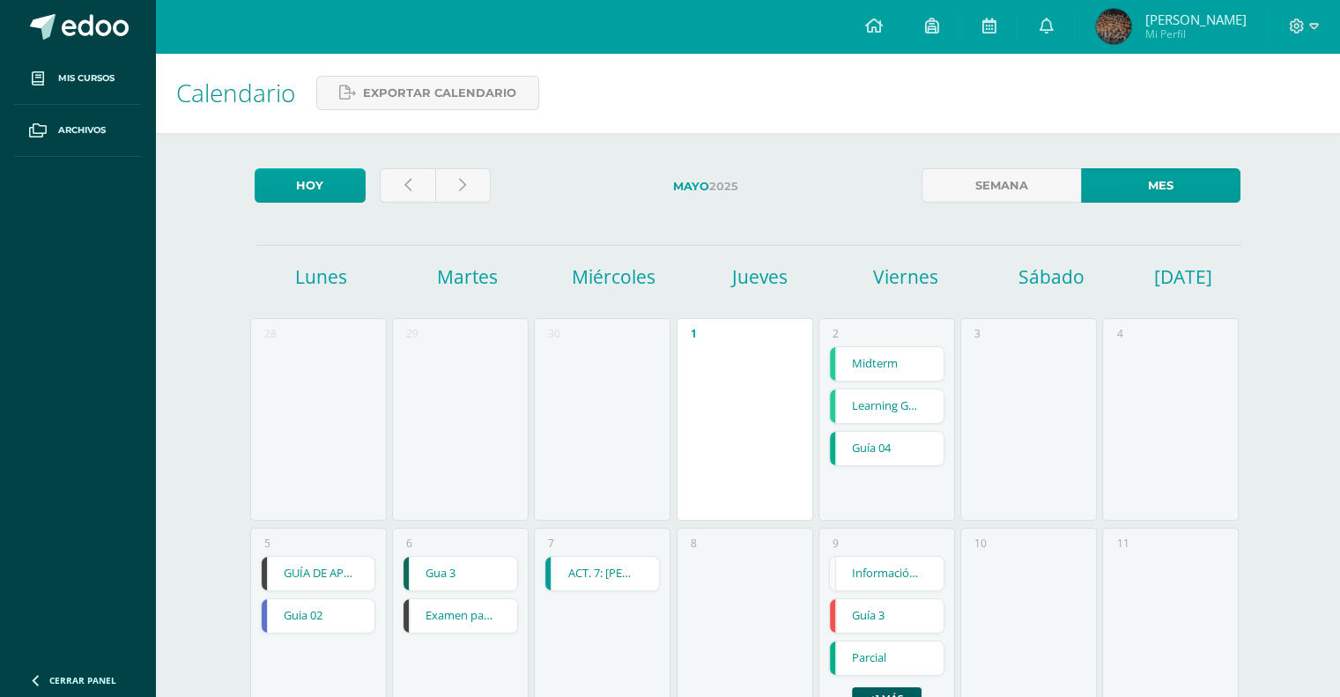
scroll to position [705, 0]
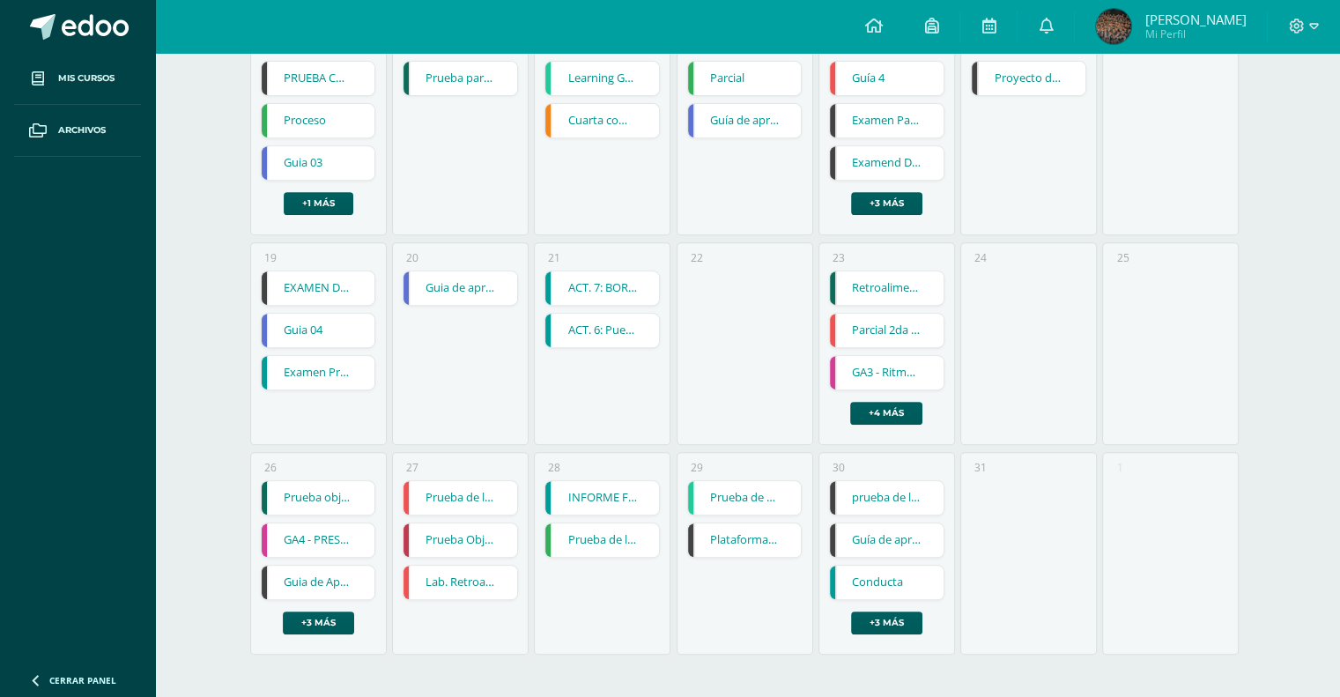
click at [895, 542] on link "Guía de aprendizaje 4" at bounding box center [887, 539] width 114 height 33
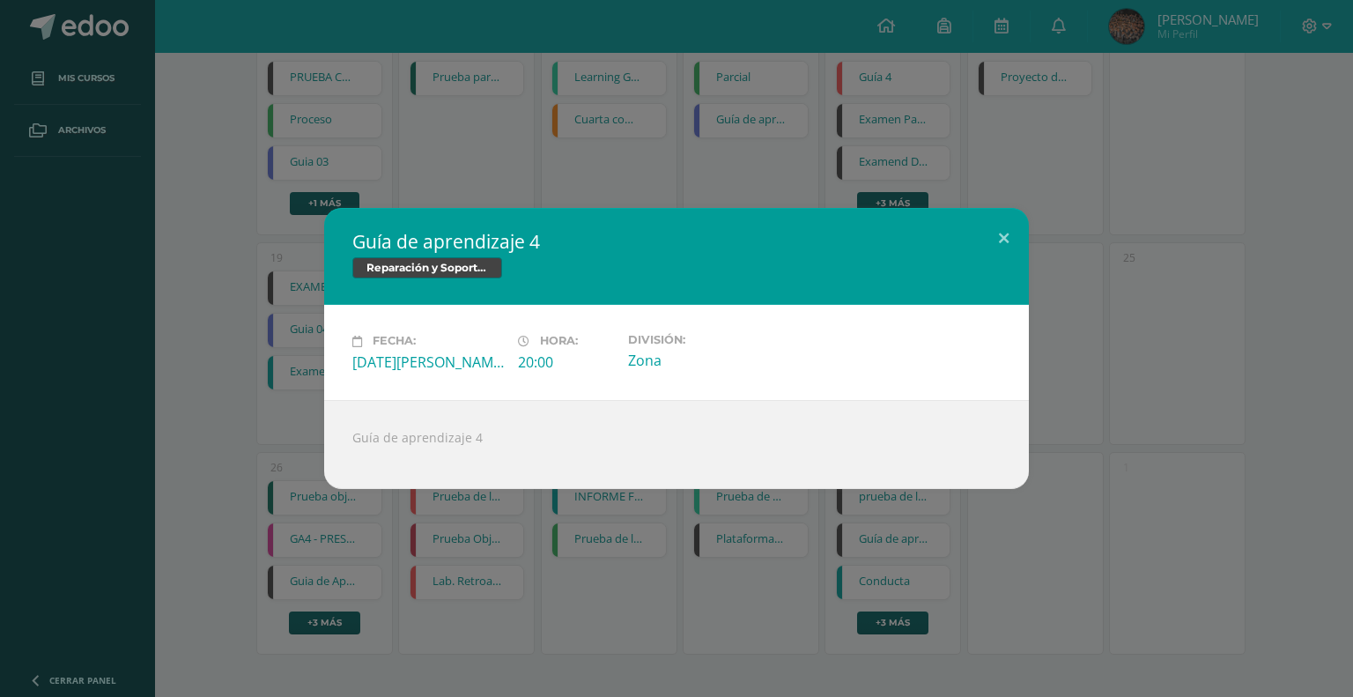
click at [610, 591] on div "Guía de aprendizaje 4 Reparación y Soporte Técnico CISCO Fecha: [DATE][PERSON_N…" at bounding box center [676, 348] width 1353 height 697
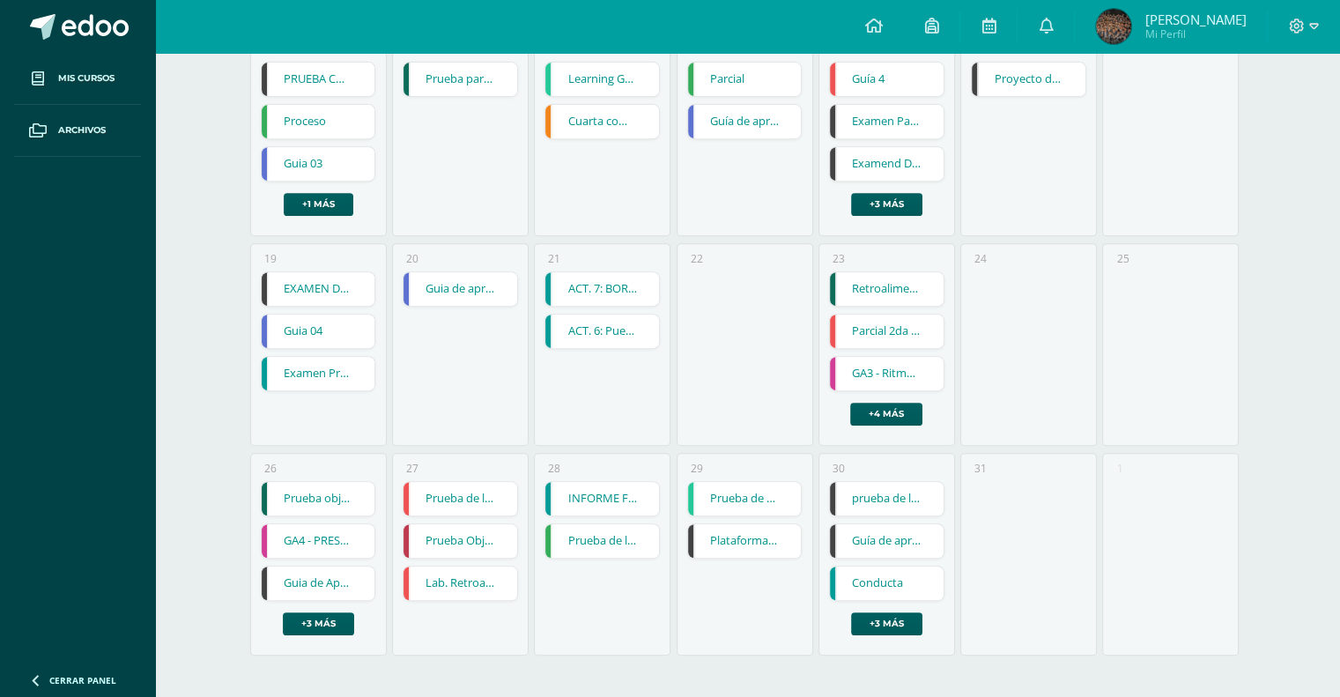
scroll to position [0, 0]
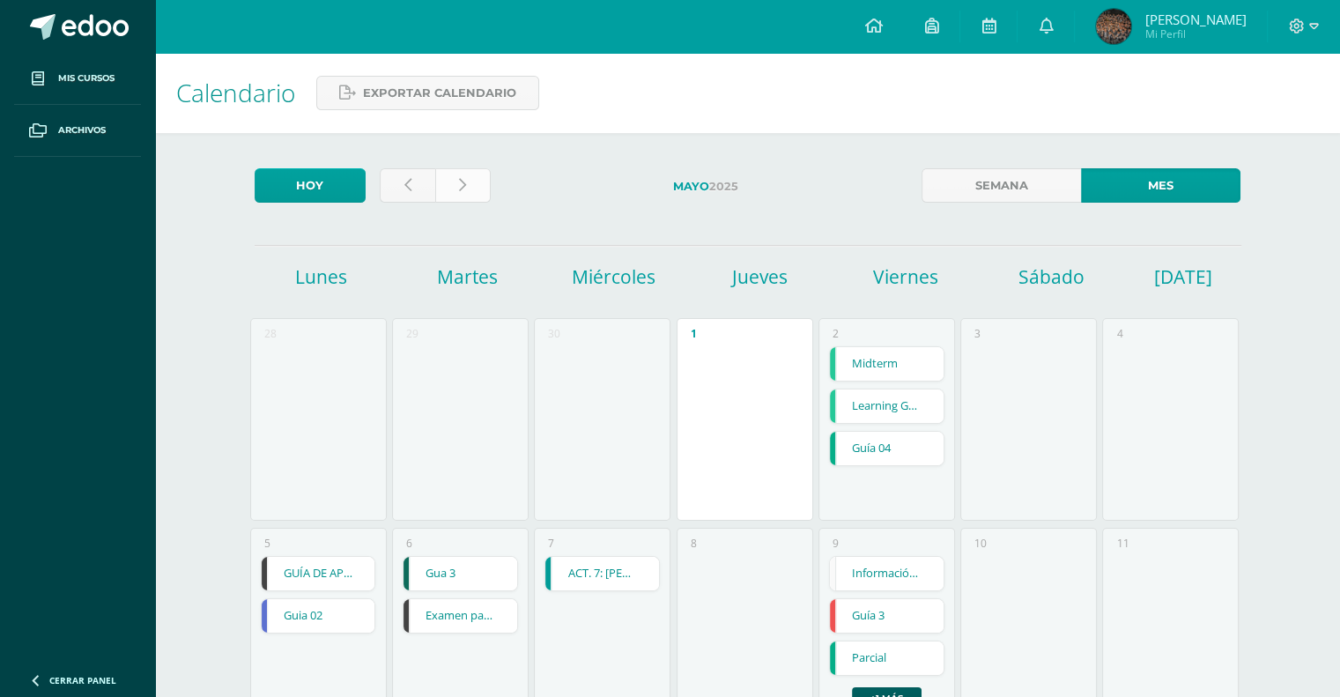
click at [475, 168] on link at bounding box center [463, 185] width 56 height 34
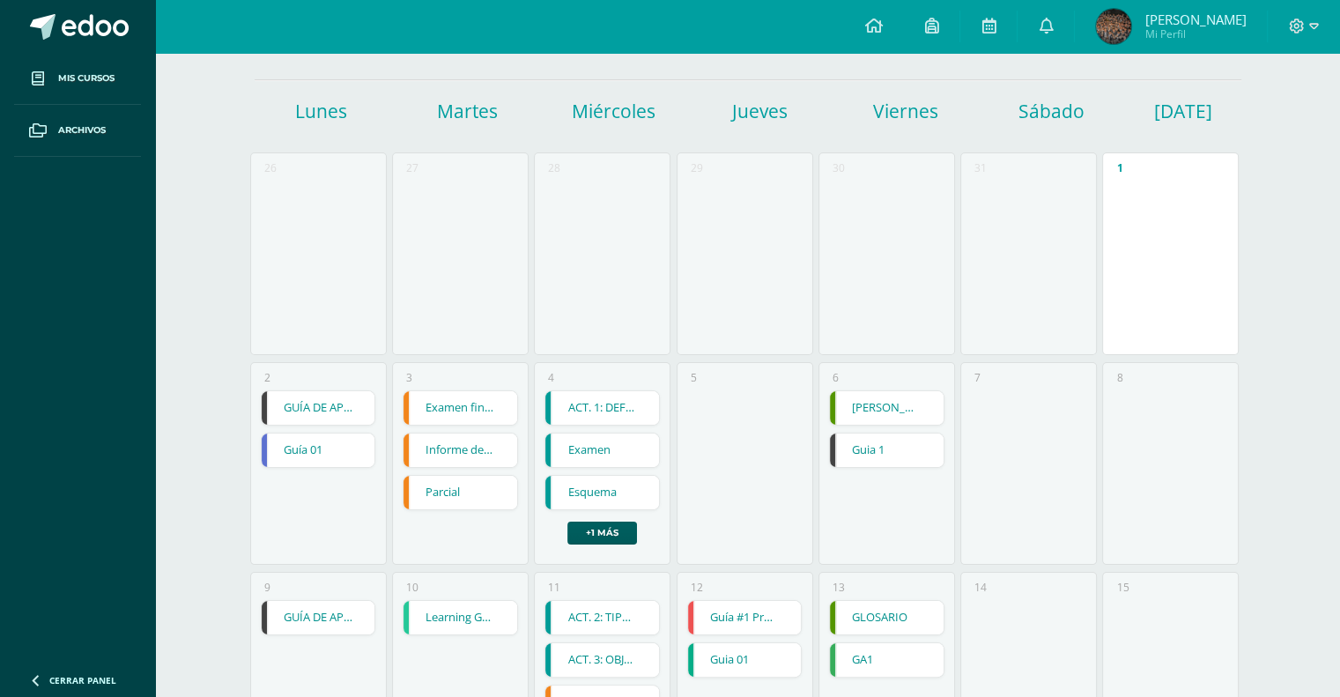
scroll to position [176, 0]
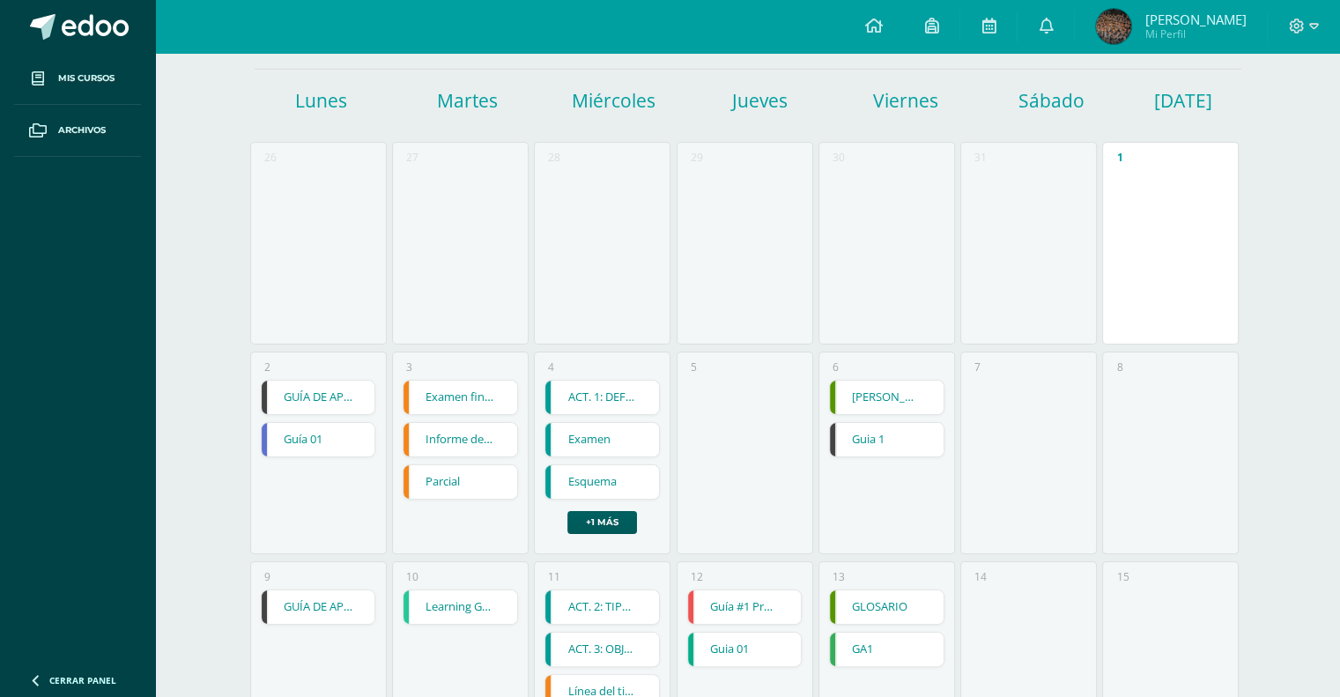
click at [853, 454] on link "Guia 1" at bounding box center [887, 439] width 114 height 33
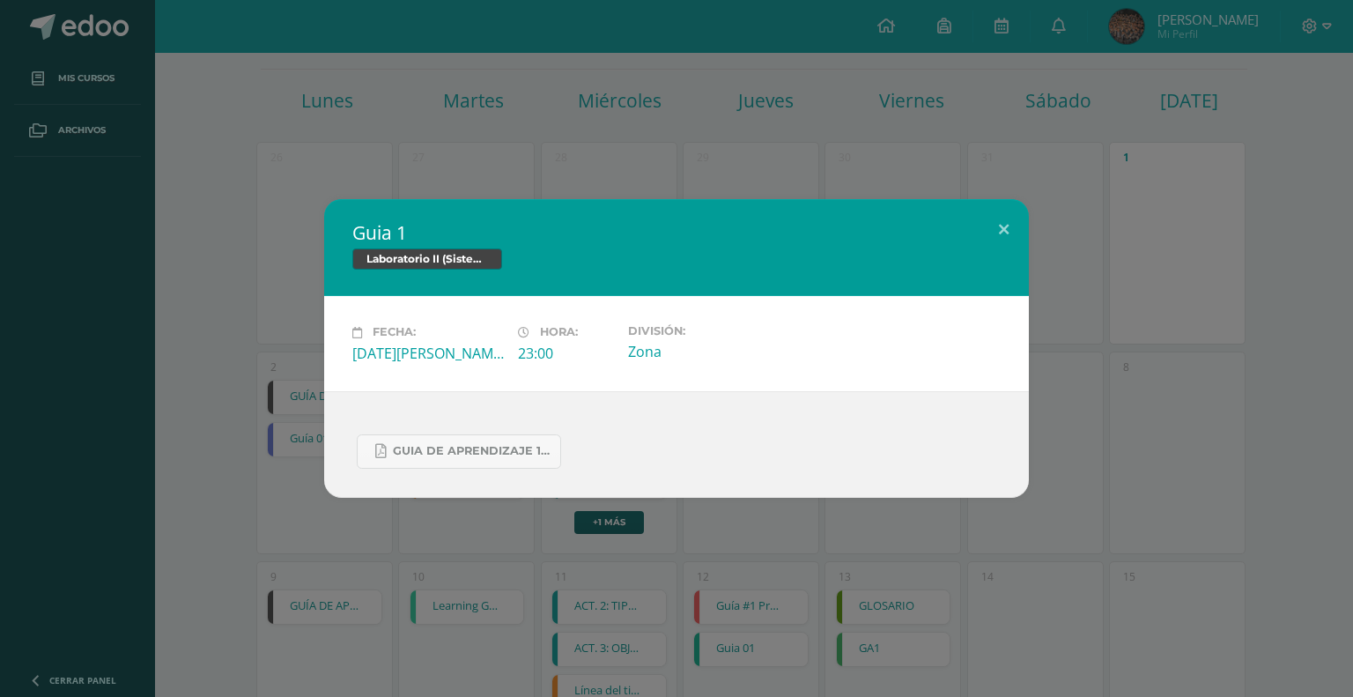
click at [800, 549] on div "Guia 1 Laboratorio II (Sistema Operativo Macintoch) Fecha: [DATE][PERSON_NAME] …" at bounding box center [676, 348] width 1353 height 697
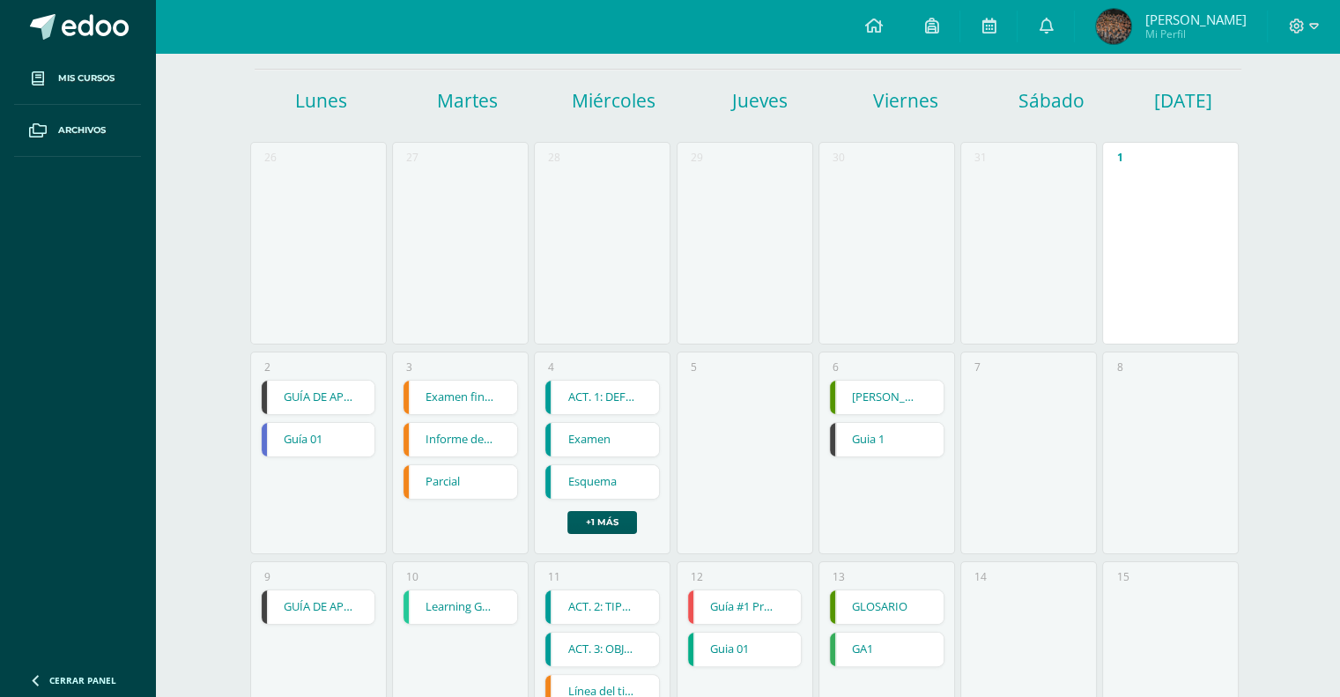
click at [337, 383] on link "GUÍA DE APRENDIZAJE 1" at bounding box center [319, 397] width 114 height 33
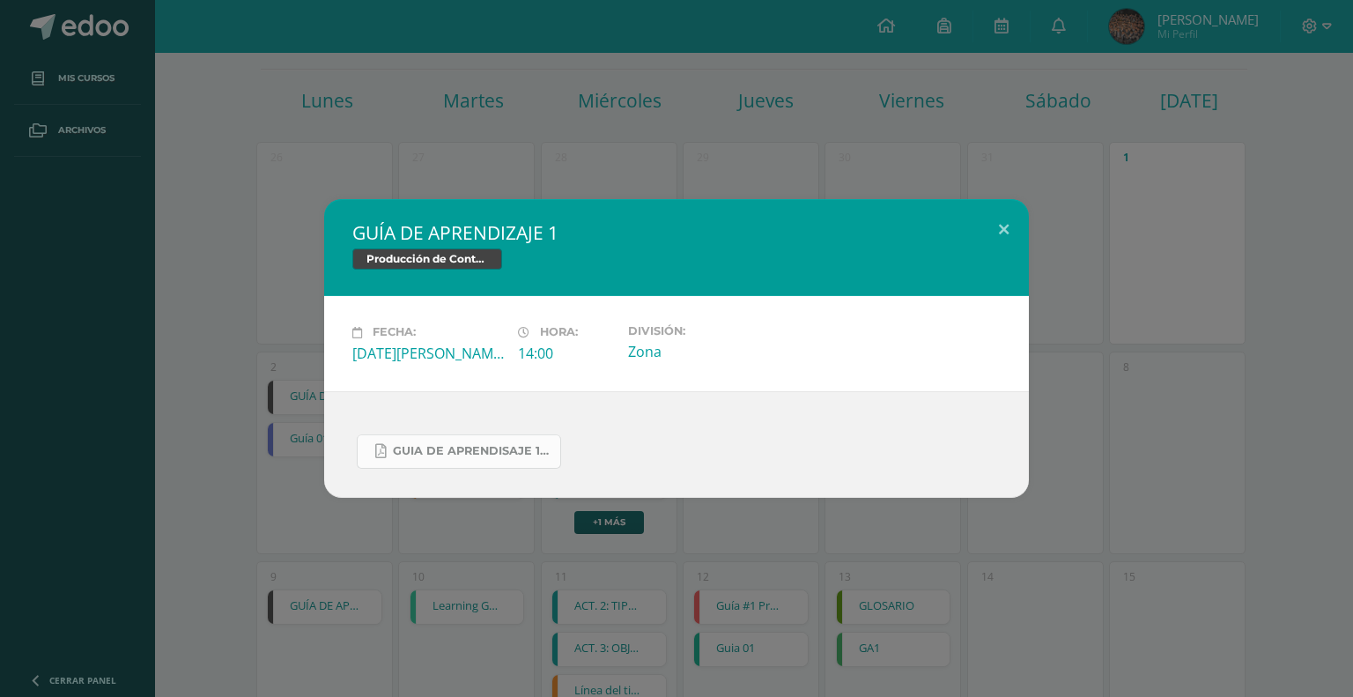
click at [472, 458] on link "Guia de aprendisaje 1 unidad 3.pdf" at bounding box center [459, 451] width 204 height 34
click at [1205, 174] on div "GUÍA DE APRENDIZAJE 1 Producción de Contenidos Digitales Fecha: [DATE][PERSON_N…" at bounding box center [676, 348] width 1353 height 697
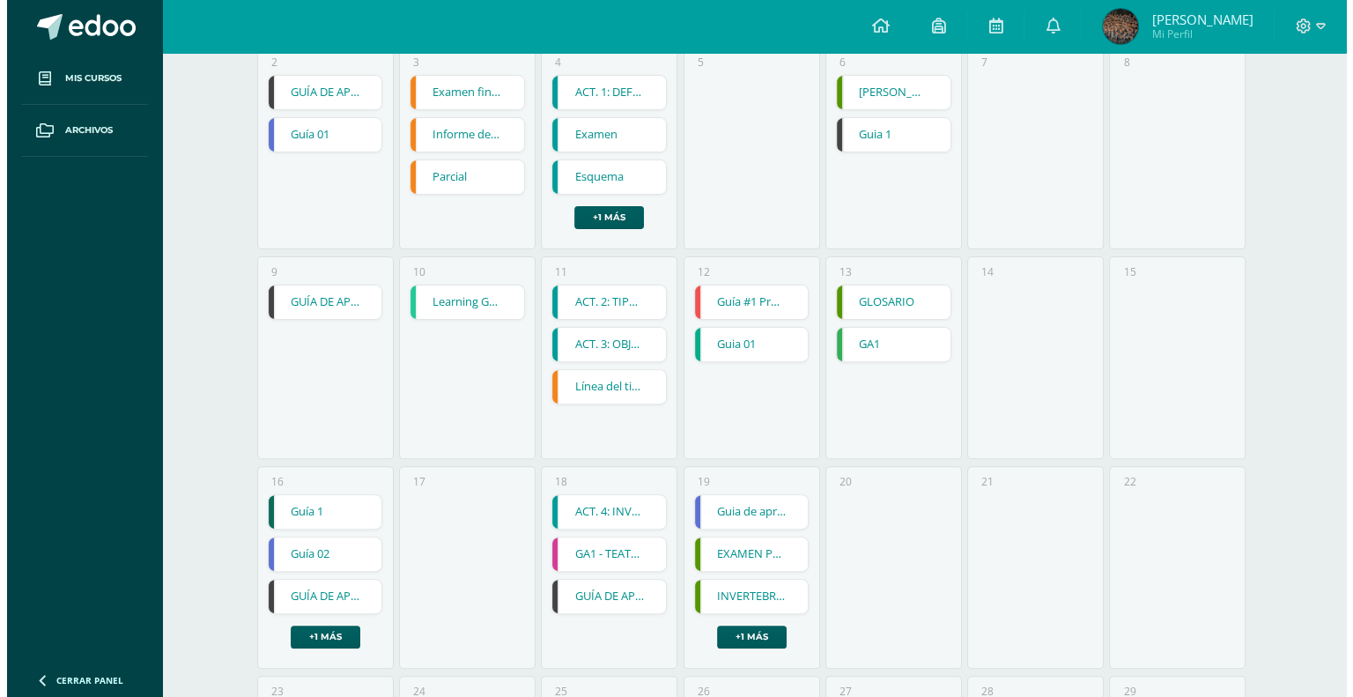
scroll to position [483, 0]
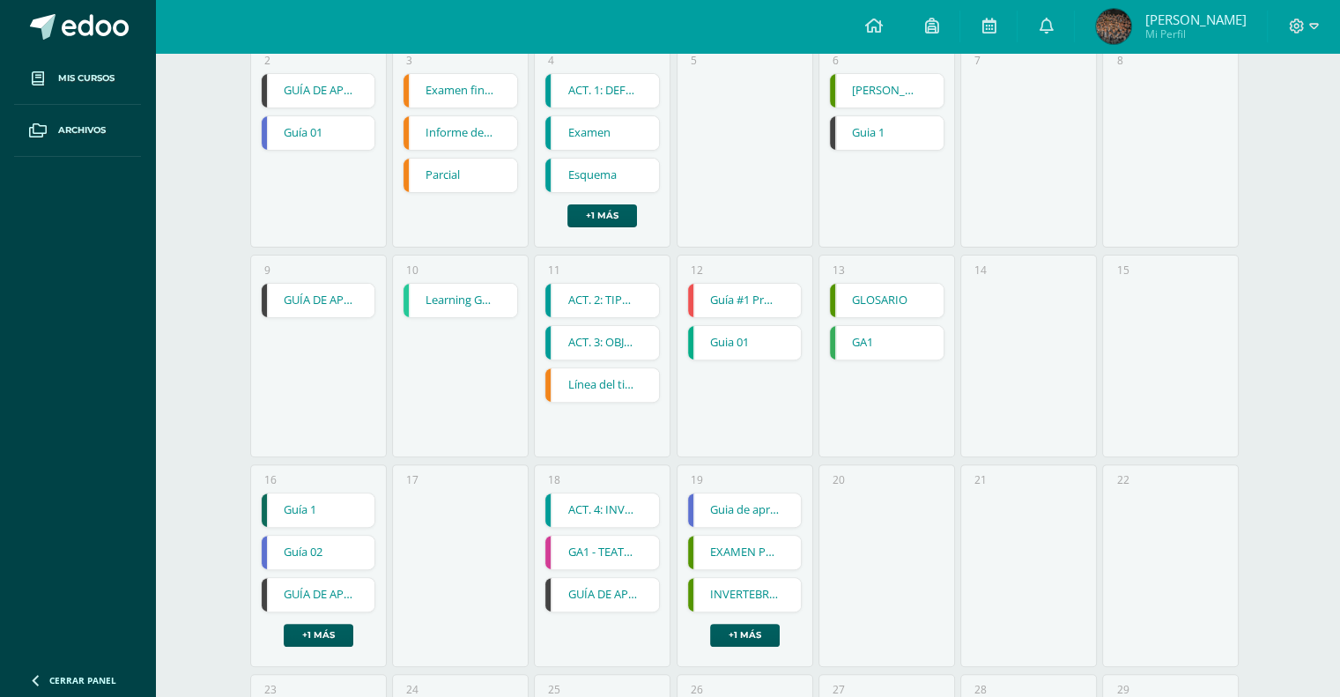
click at [286, 284] on link "GUÍA DE APRENDIZAJE 2" at bounding box center [319, 300] width 114 height 33
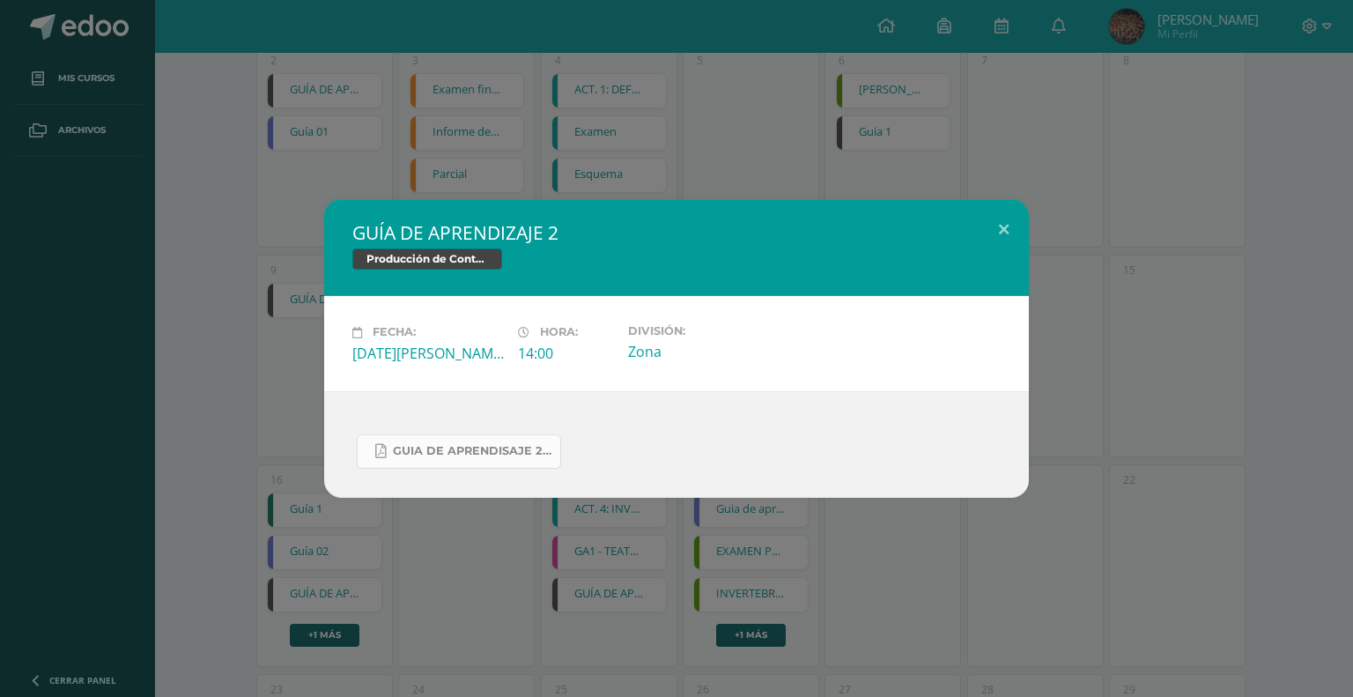
click at [463, 441] on link "Guia de aprendisaje 2 unidad 3.pdf" at bounding box center [459, 451] width 204 height 34
